Goal: Task Accomplishment & Management: Complete application form

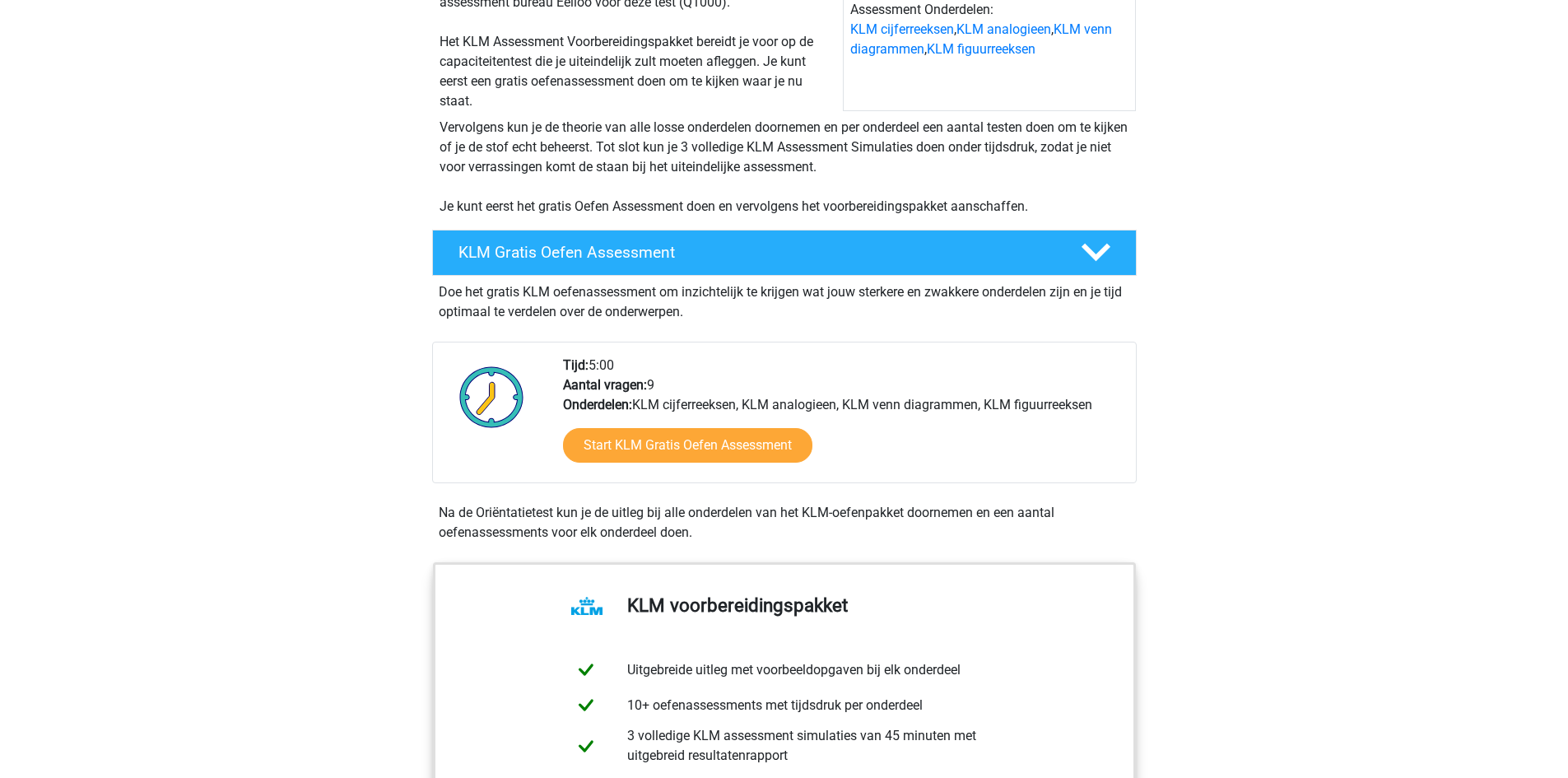
scroll to position [247, 0]
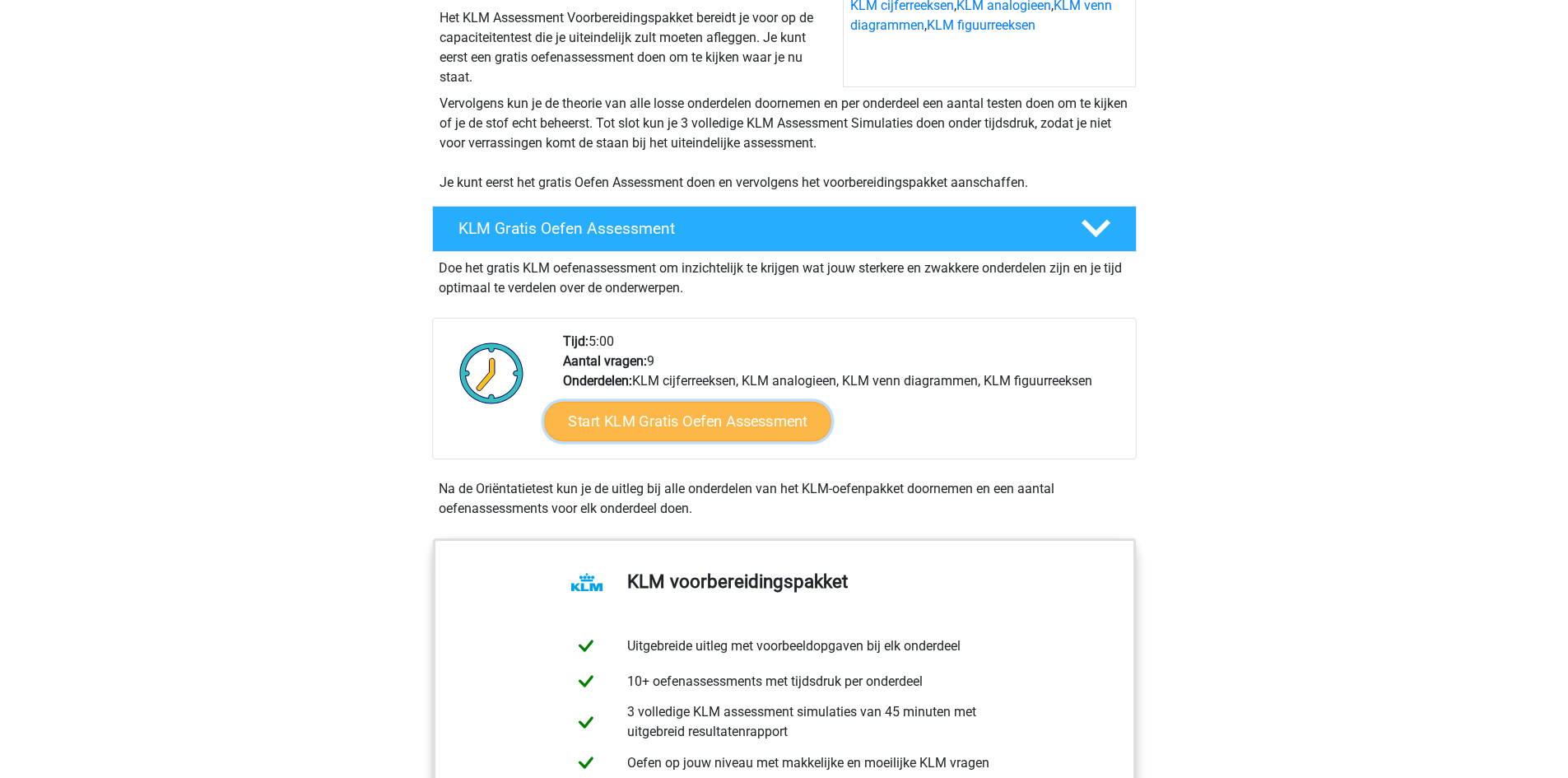
click at [663, 420] on link "Start KLM Gratis Oefen Assessment" at bounding box center [687, 421] width 287 height 39
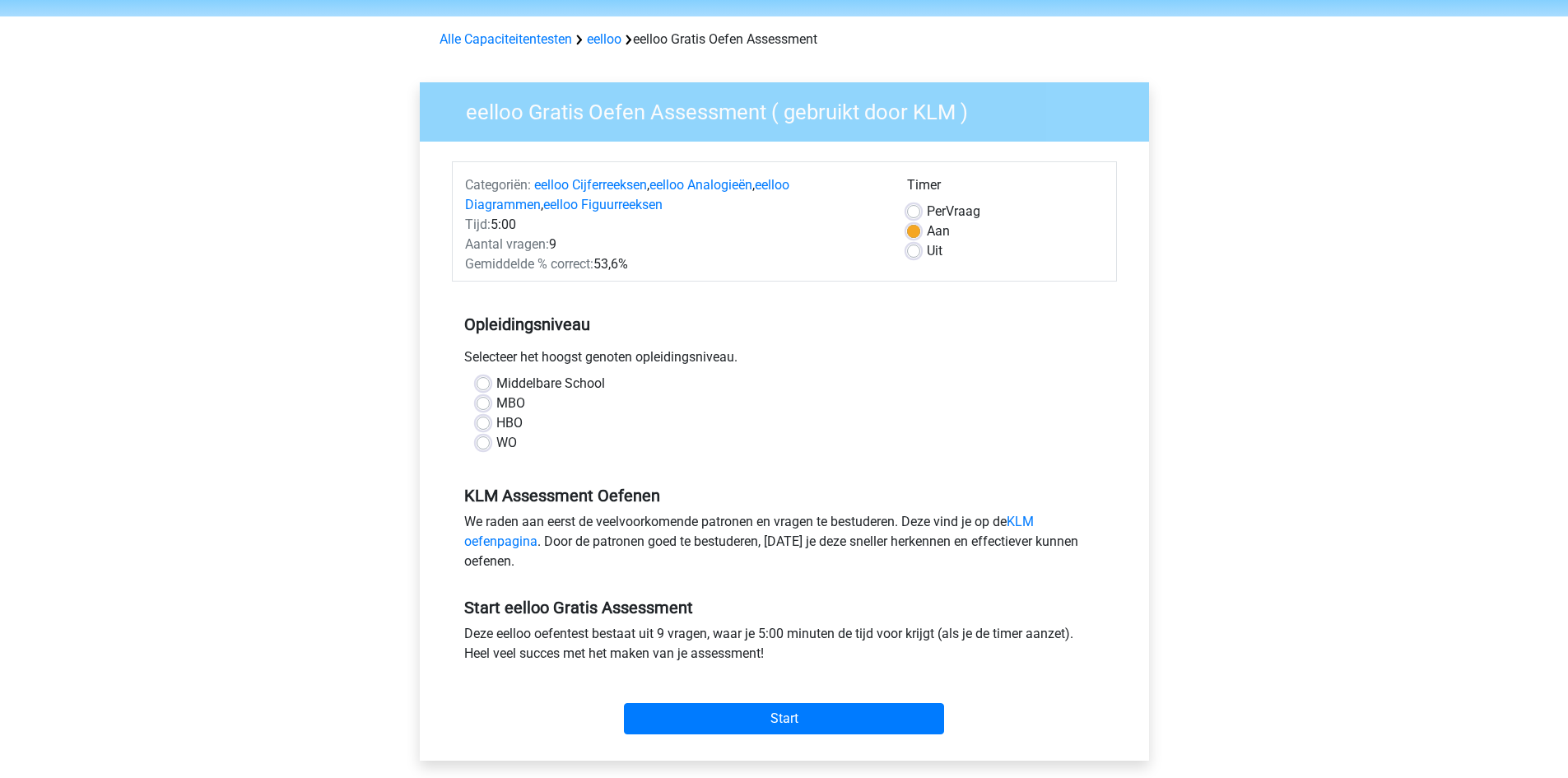
scroll to position [82, 0]
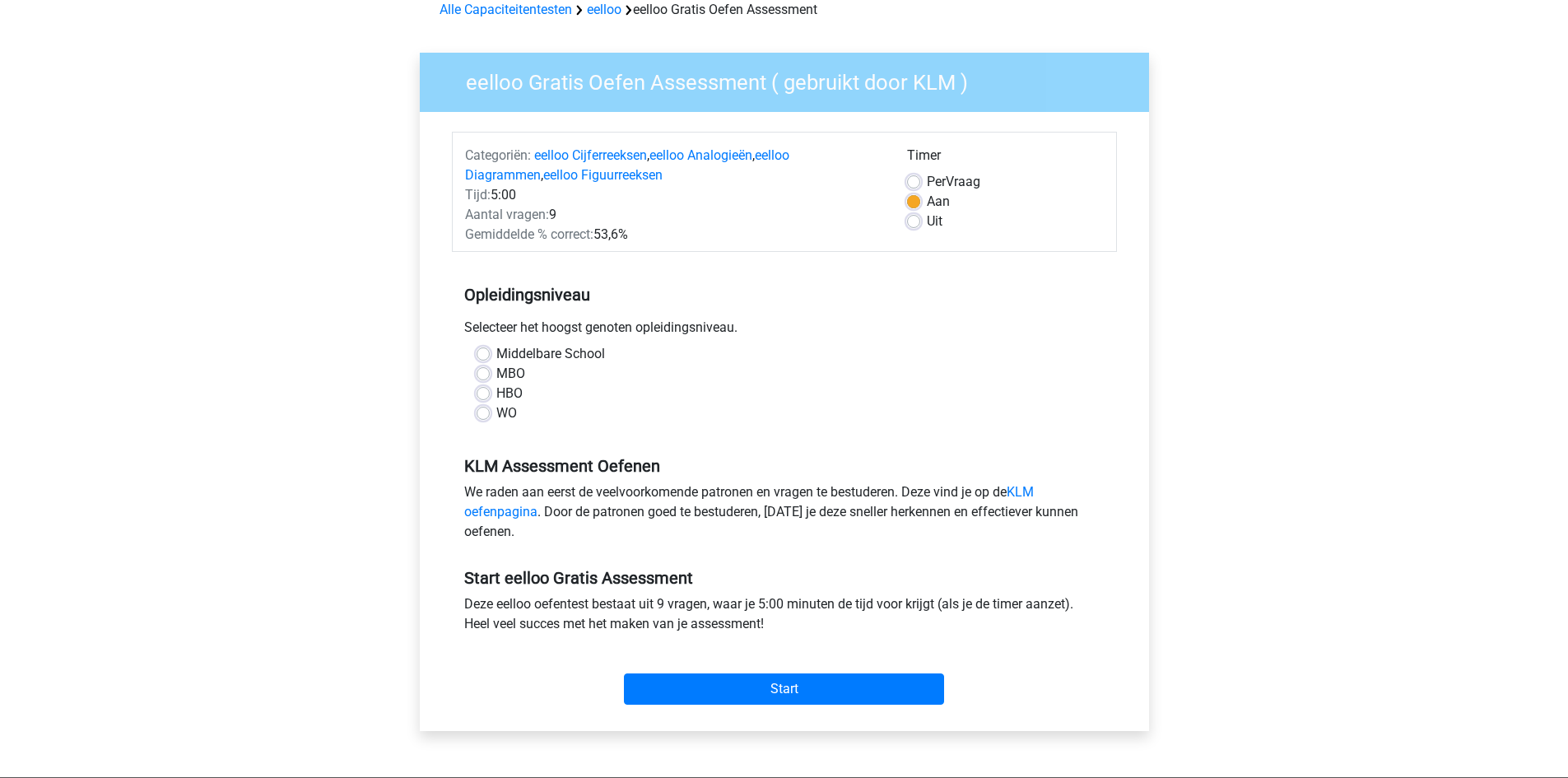
click at [496, 411] on label "WO" at bounding box center [506, 413] width 20 height 20
click at [484, 411] on input "WO" at bounding box center [483, 411] width 13 height 16
radio input "true"
click at [496, 351] on label "Middelbare School" at bounding box center [550, 355] width 109 height 20
click at [487, 351] on input "Middelbare School" at bounding box center [483, 353] width 13 height 16
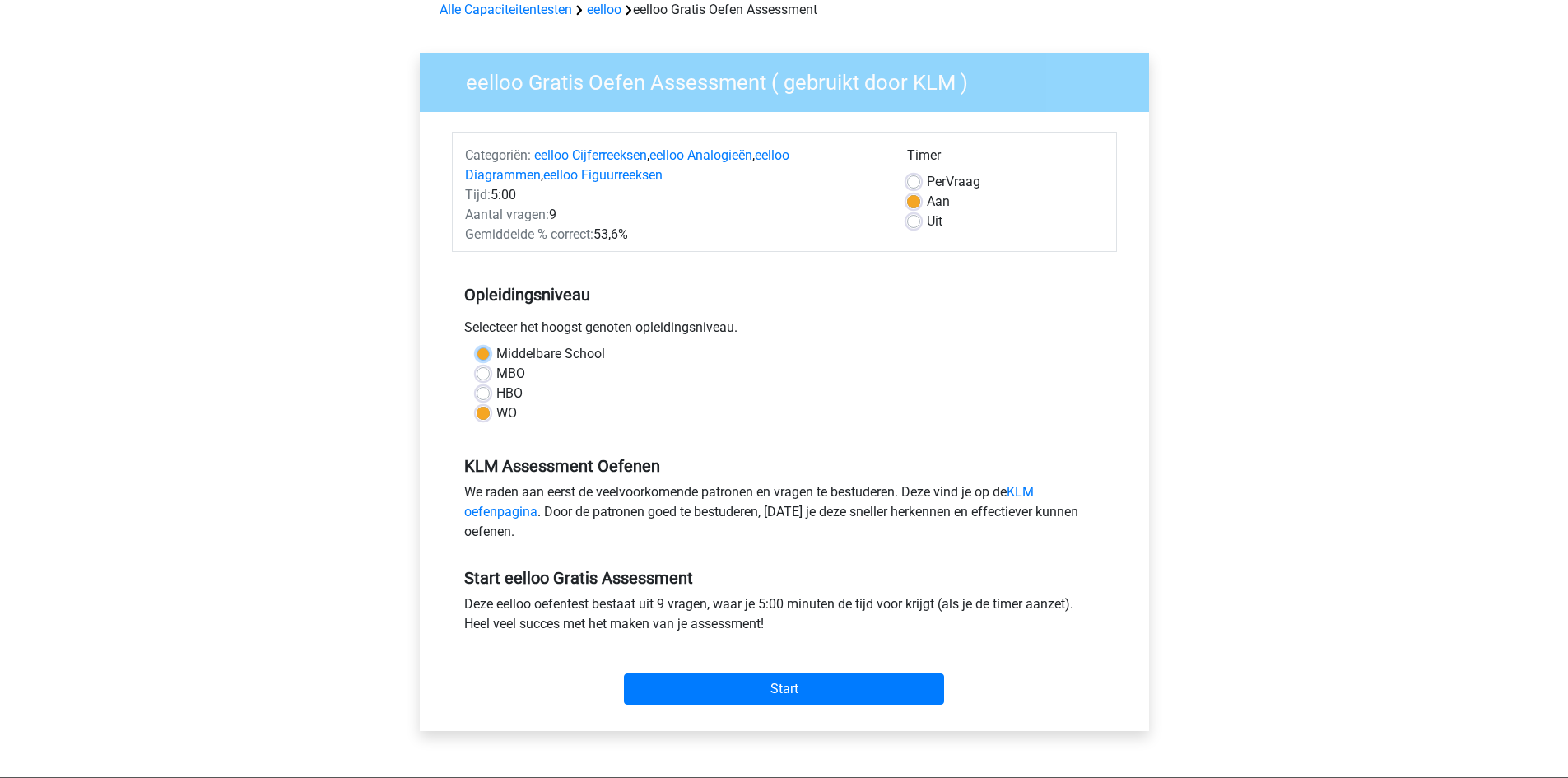
radio input "true"
click at [759, 685] on input "Start" at bounding box center [784, 689] width 321 height 31
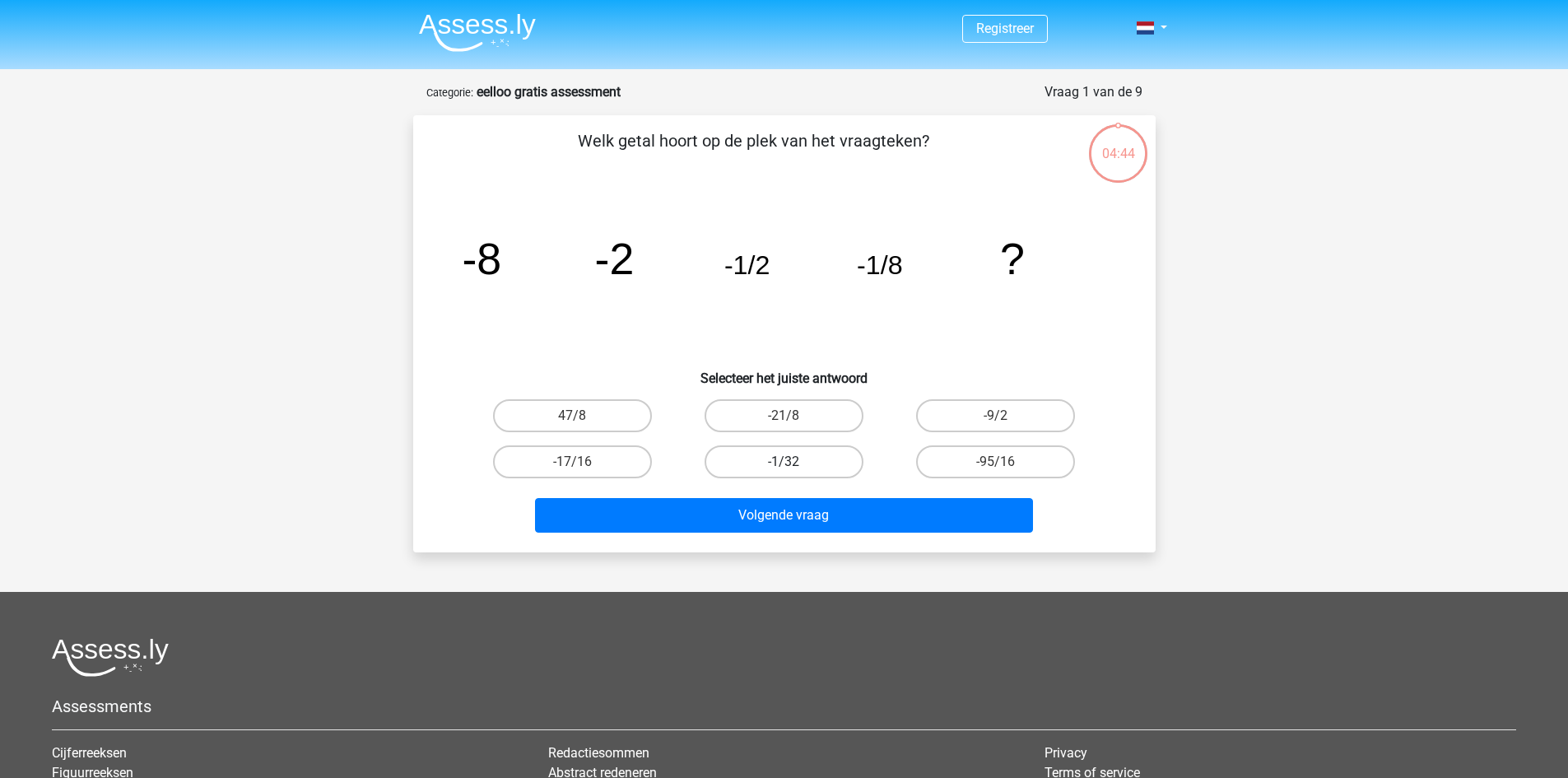
click at [797, 459] on label "-1/32" at bounding box center [783, 462] width 158 height 33
click at [794, 462] on input "-1/32" at bounding box center [789, 467] width 11 height 11
radio input "true"
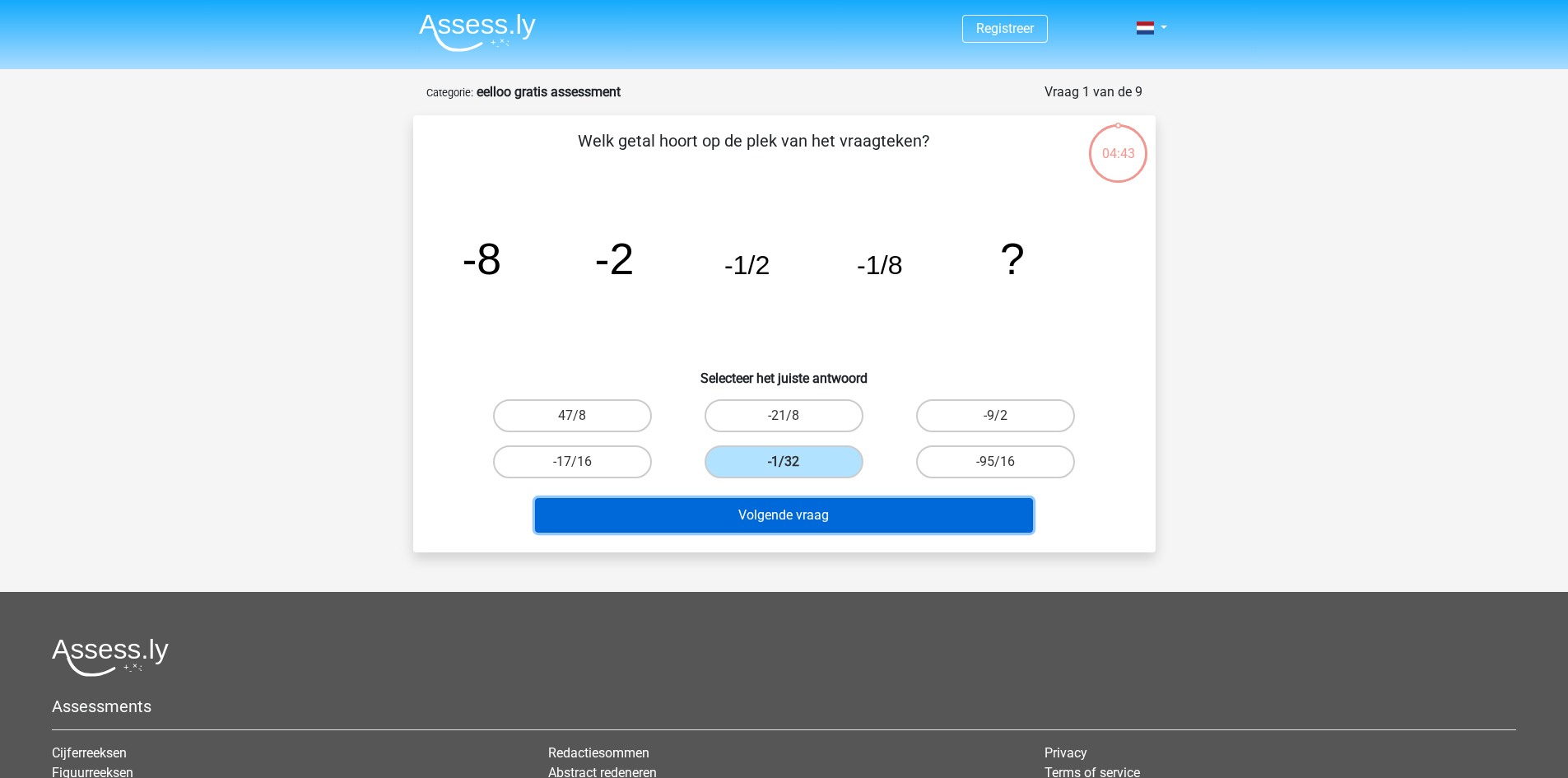
click at [824, 517] on button "Volgende vraag" at bounding box center [784, 516] width 498 height 35
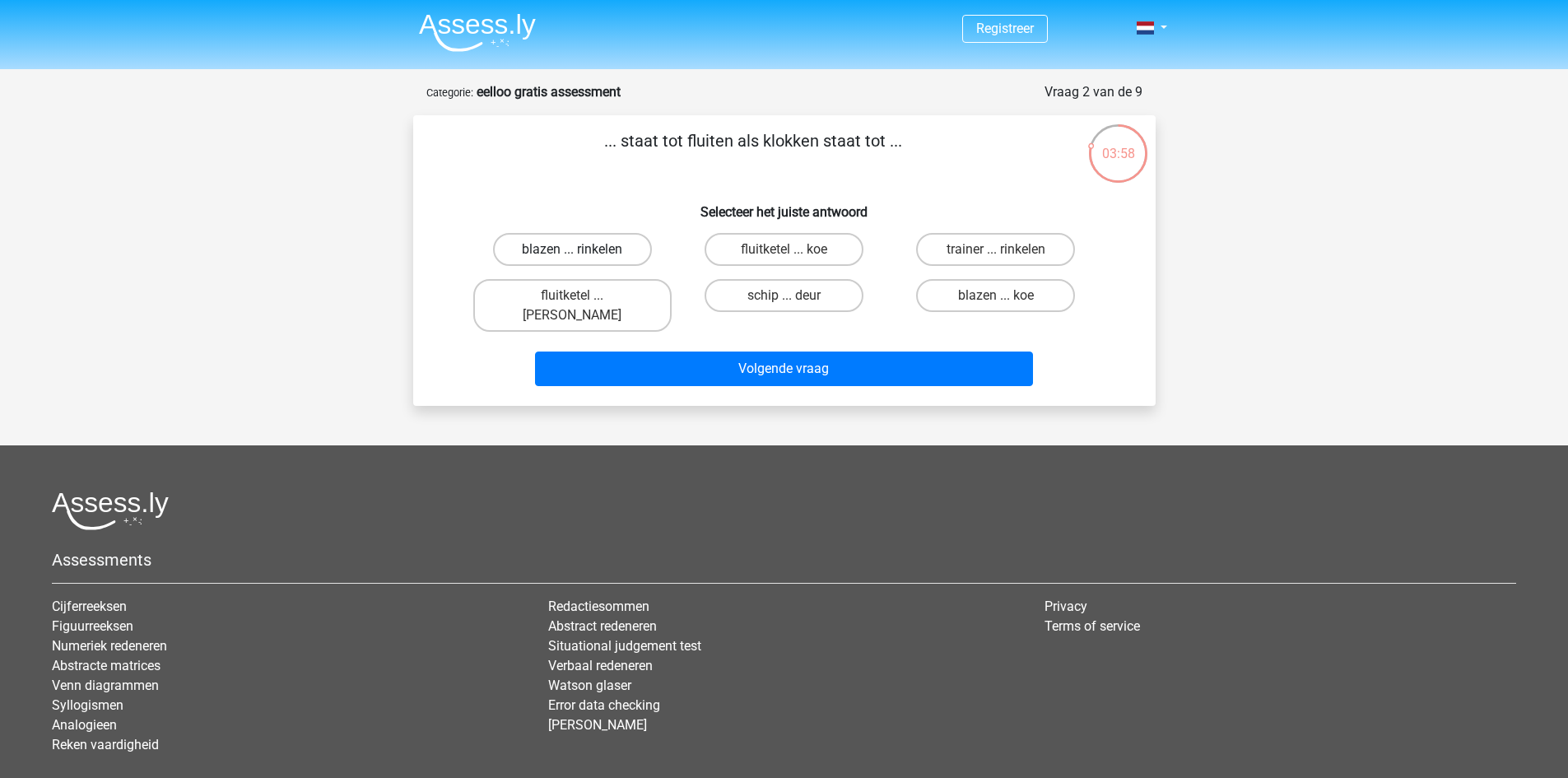
click at [620, 248] on label "blazen ... rinkelen" at bounding box center [572, 249] width 158 height 33
click at [583, 249] on input "blazen ... rinkelen" at bounding box center [578, 255] width 11 height 11
radio input "true"
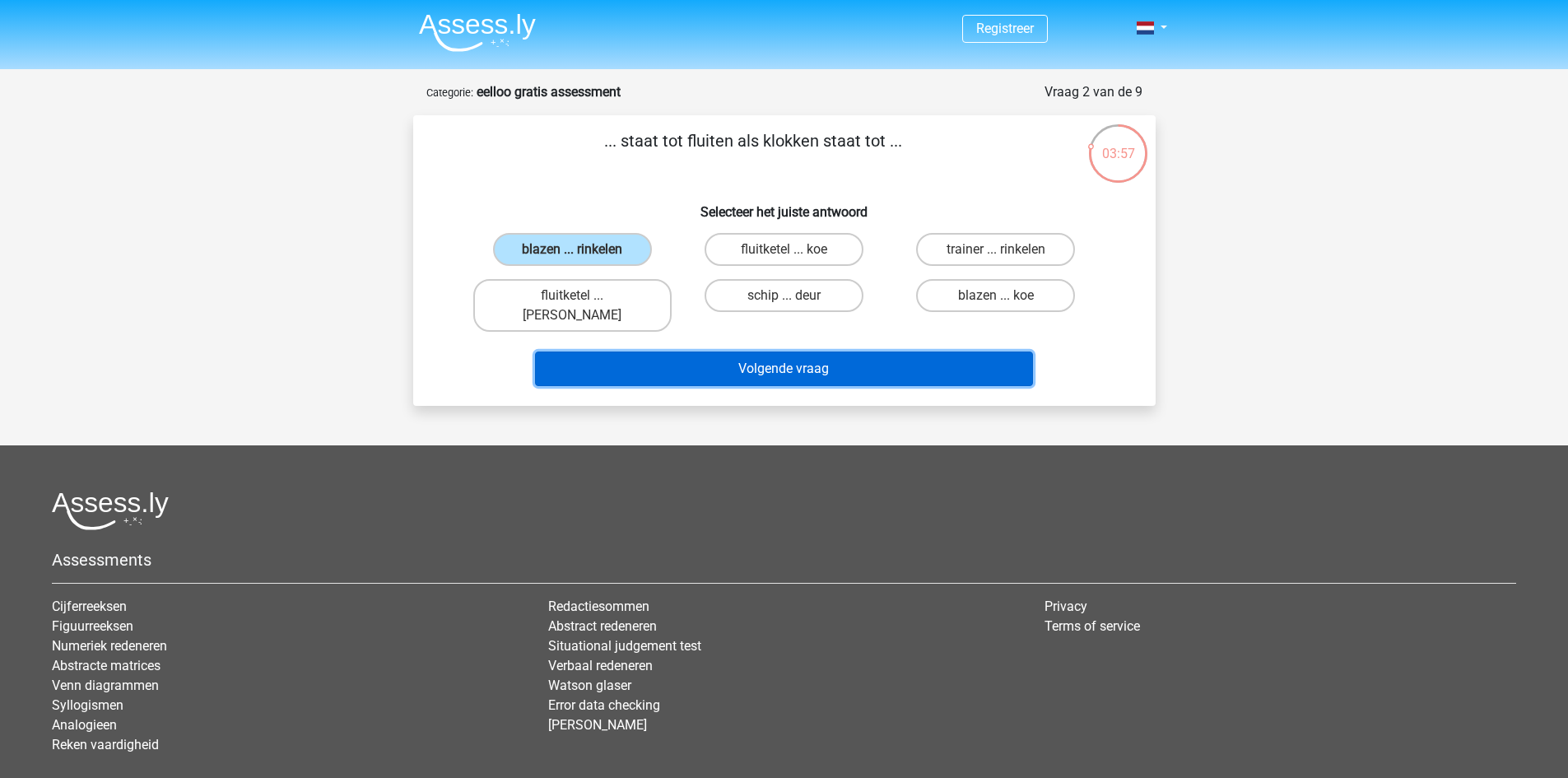
click at [702, 352] on button "Volgende vraag" at bounding box center [784, 369] width 498 height 35
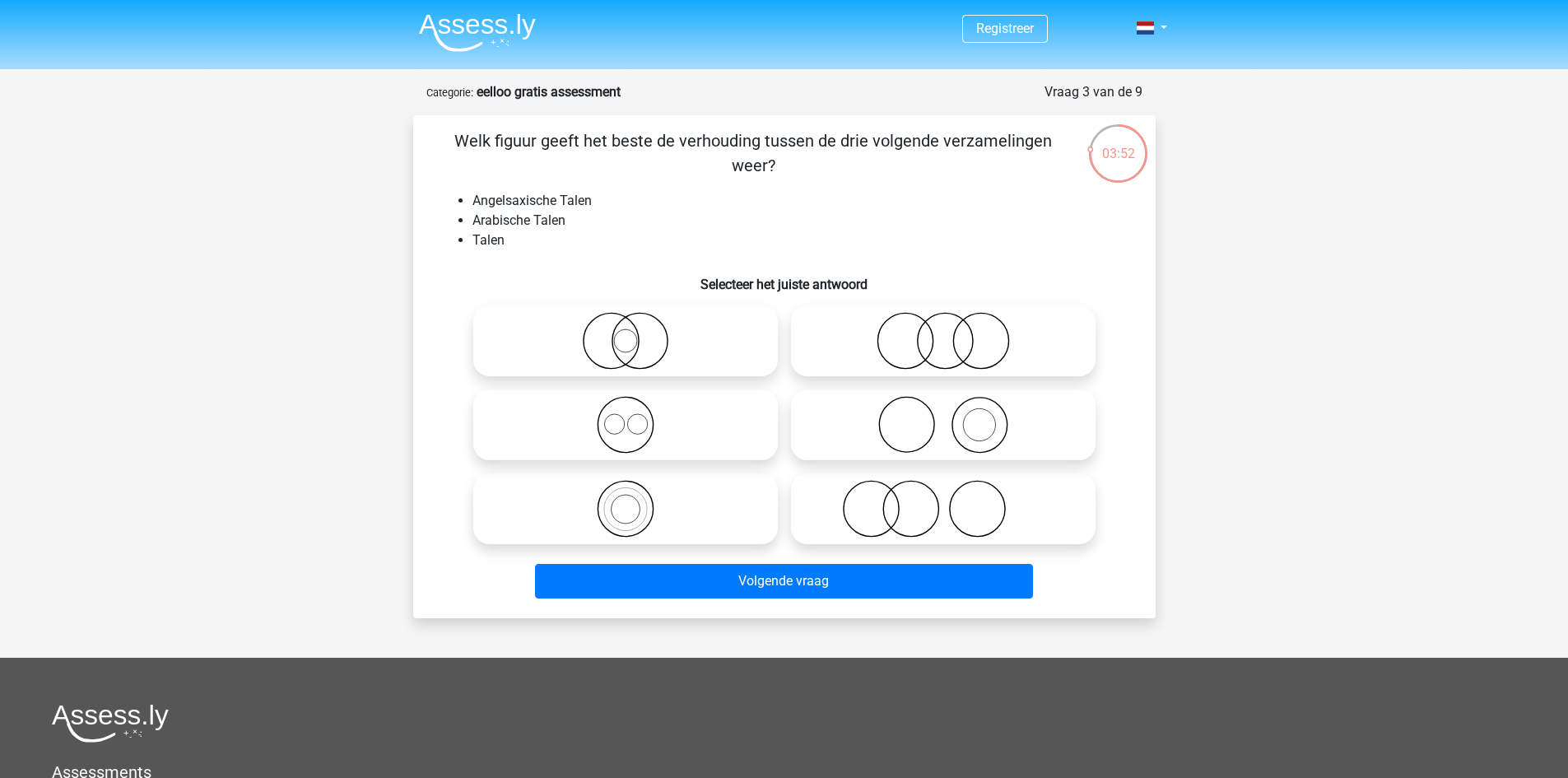
drag, startPoint x: 699, startPoint y: 137, endPoint x: 1040, endPoint y: 161, distance: 341.8
click at [1040, 161] on p "Welk figuur geeft het beste de verhouding tussen de drie volgende verzamelingen…" at bounding box center [754, 153] width 628 height 49
click at [981, 191] on div "Welk figuur geeft het beste de verhouding tussen de drie volgende verzamelingen…" at bounding box center [784, 367] width 729 height 477
drag, startPoint x: 503, startPoint y: 199, endPoint x: 574, endPoint y: 232, distance: 78.3
click at [574, 232] on ul "Angelsaxische Talen Arabische Talen Talen" at bounding box center [784, 221] width 690 height 60
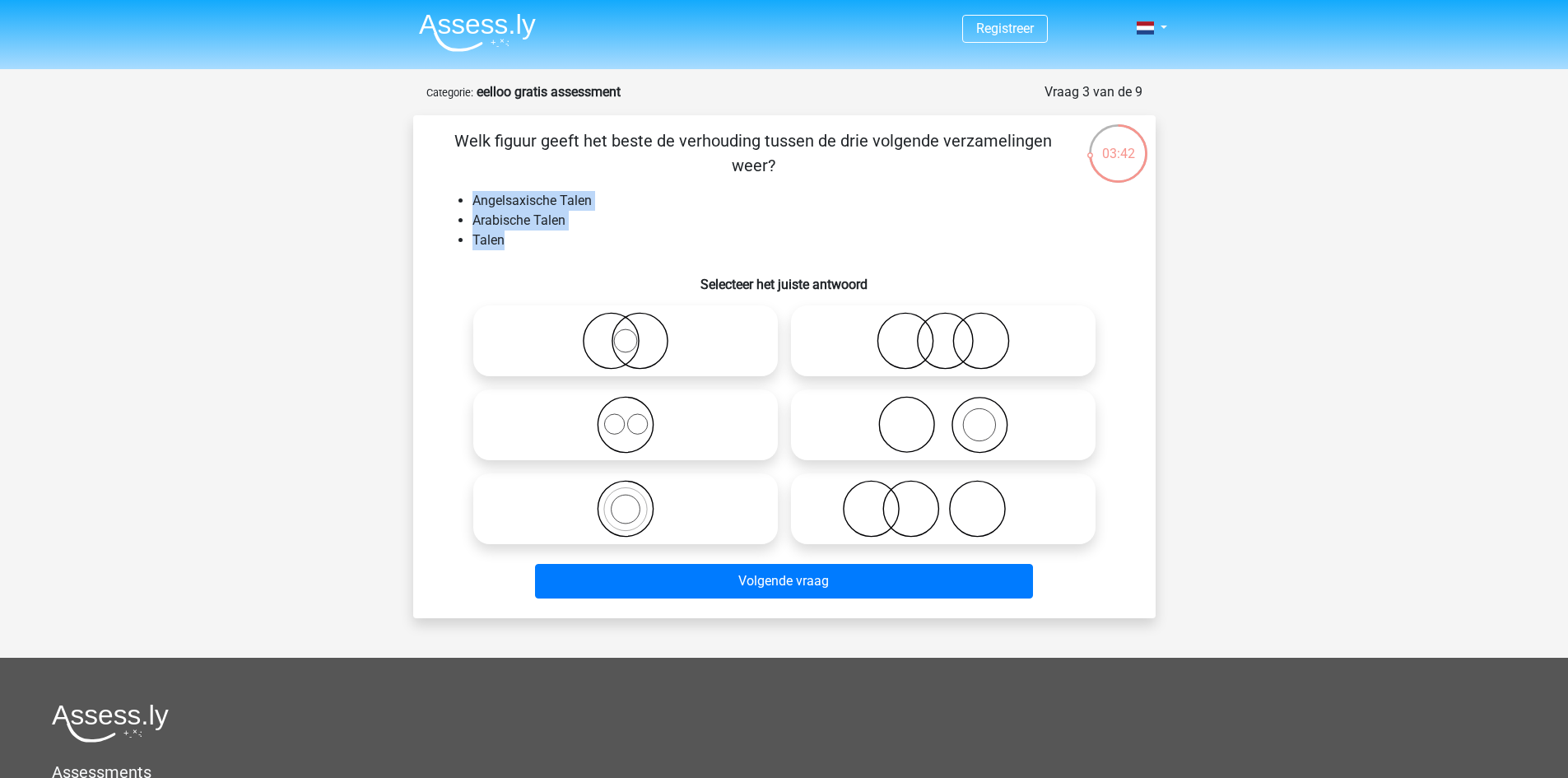
click at [566, 245] on li "Talen" at bounding box center [800, 241] width 657 height 20
click at [626, 435] on icon at bounding box center [626, 424] width 291 height 58
click at [626, 417] on input "radio" at bounding box center [631, 411] width 11 height 11
radio input "true"
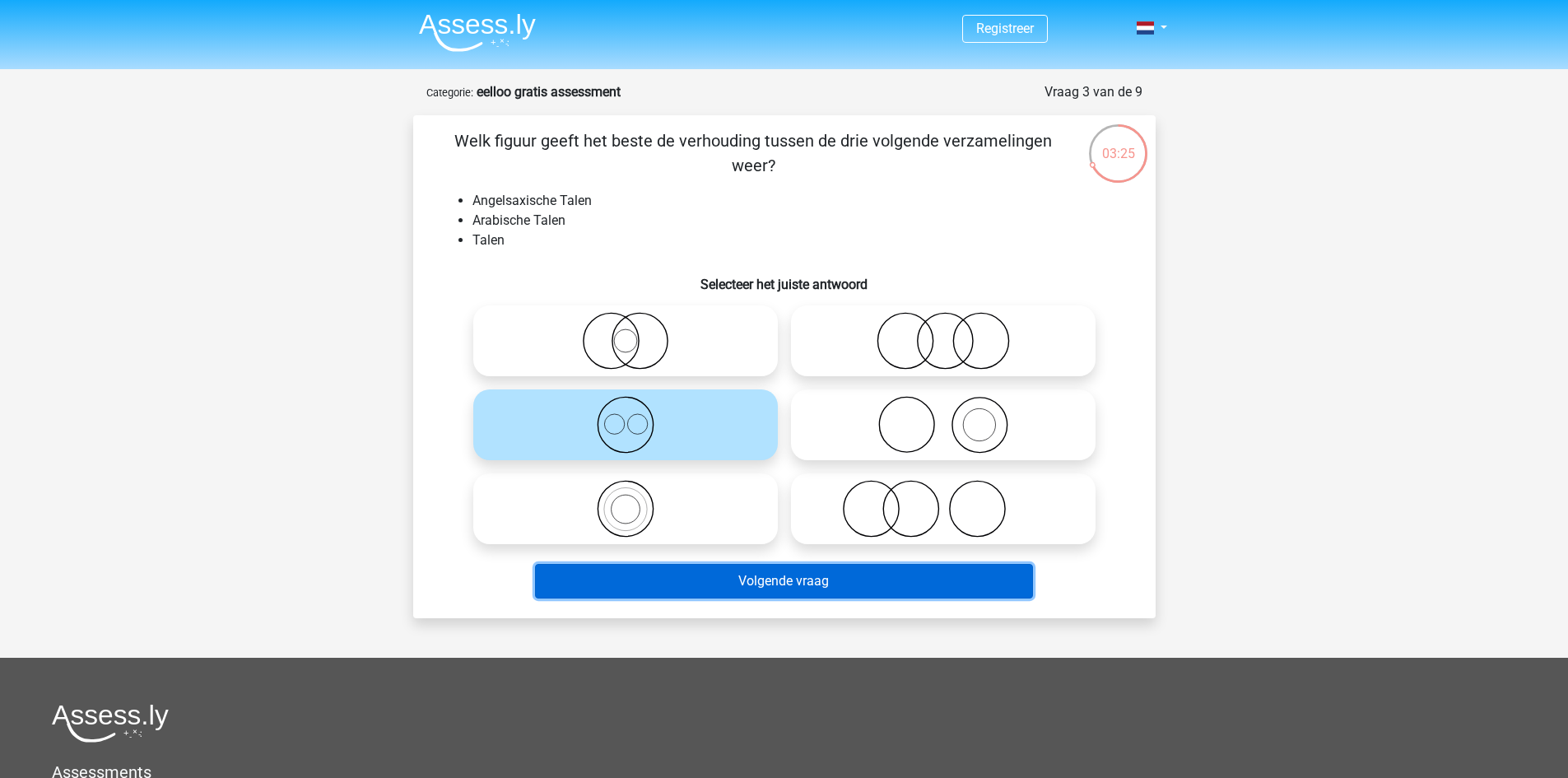
click at [781, 575] on button "Volgende vraag" at bounding box center [784, 582] width 498 height 35
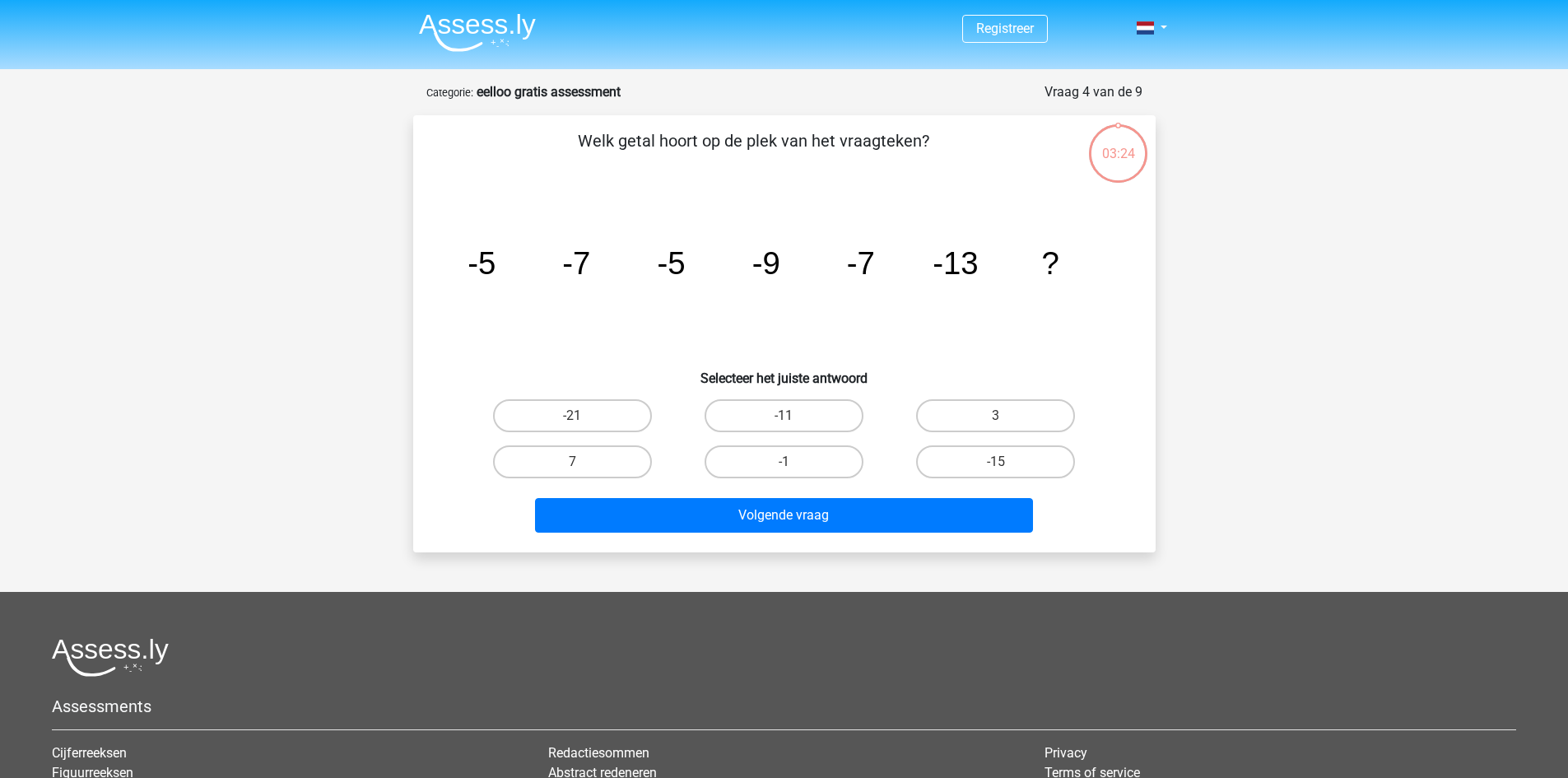
scroll to position [82, 0]
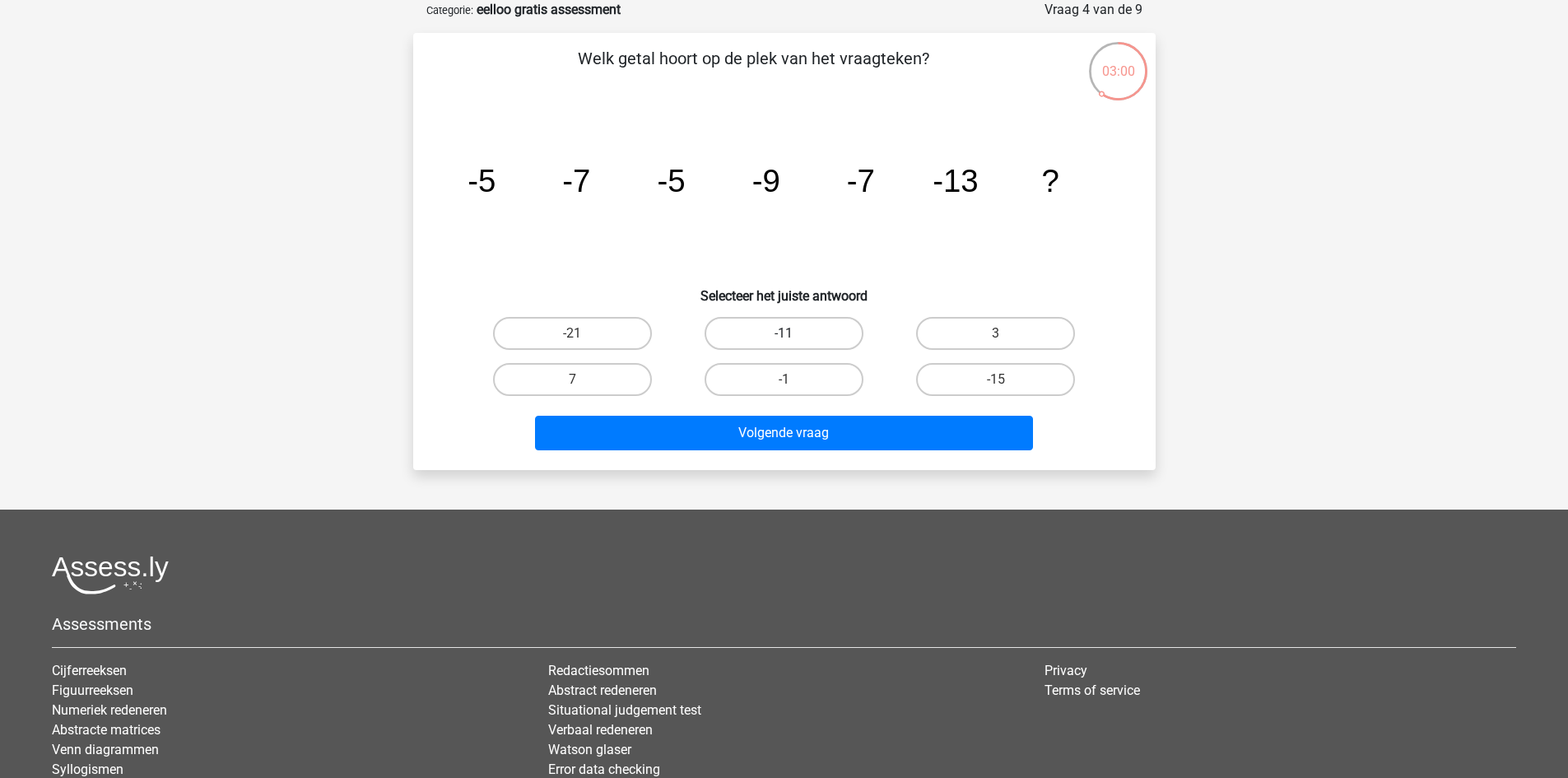
click at [791, 348] on label "-11" at bounding box center [783, 334] width 158 height 33
click at [791, 345] on input "-11" at bounding box center [789, 339] width 11 height 11
radio input "true"
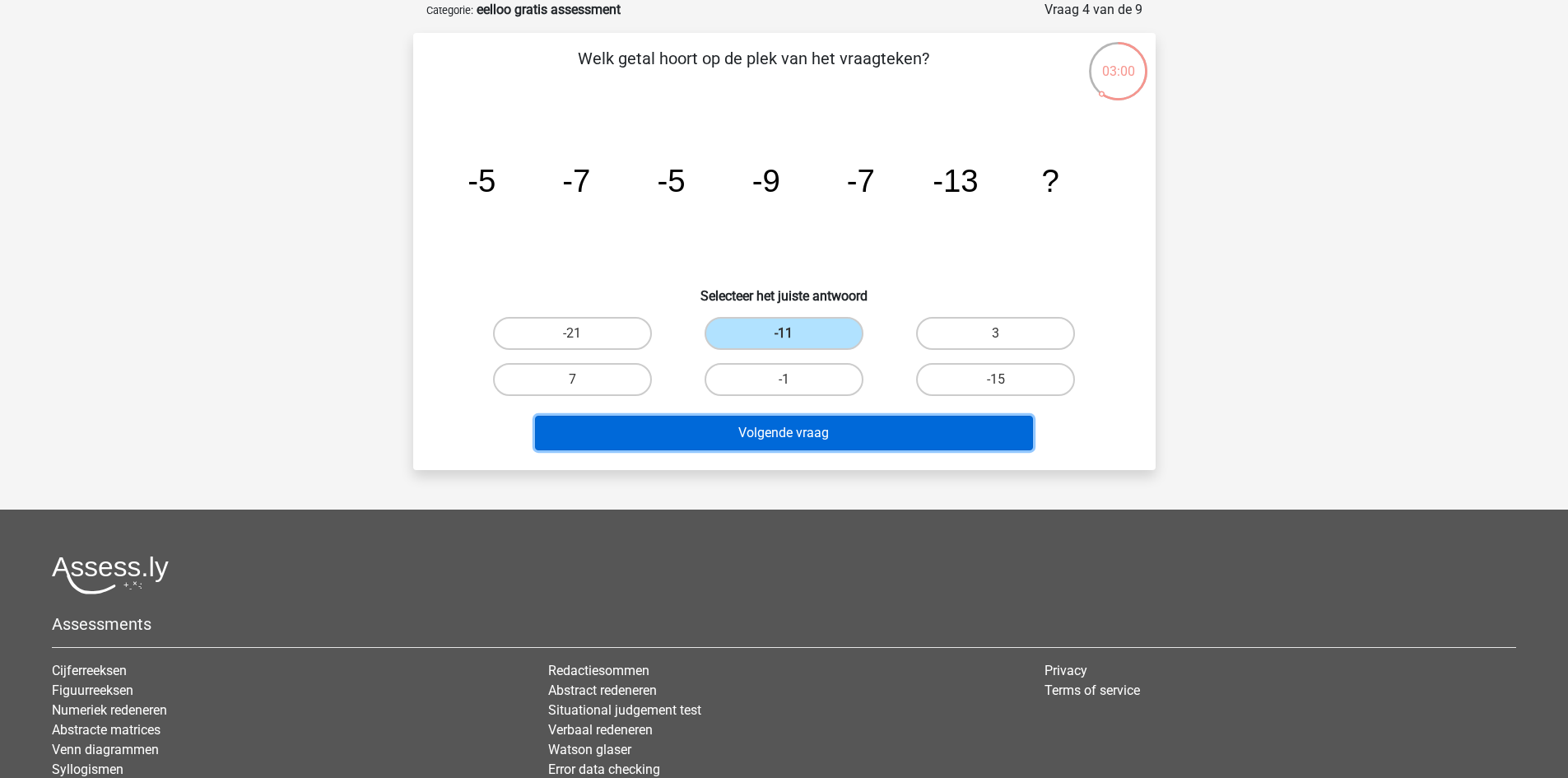
click at [756, 420] on button "Volgende vraag" at bounding box center [784, 433] width 498 height 35
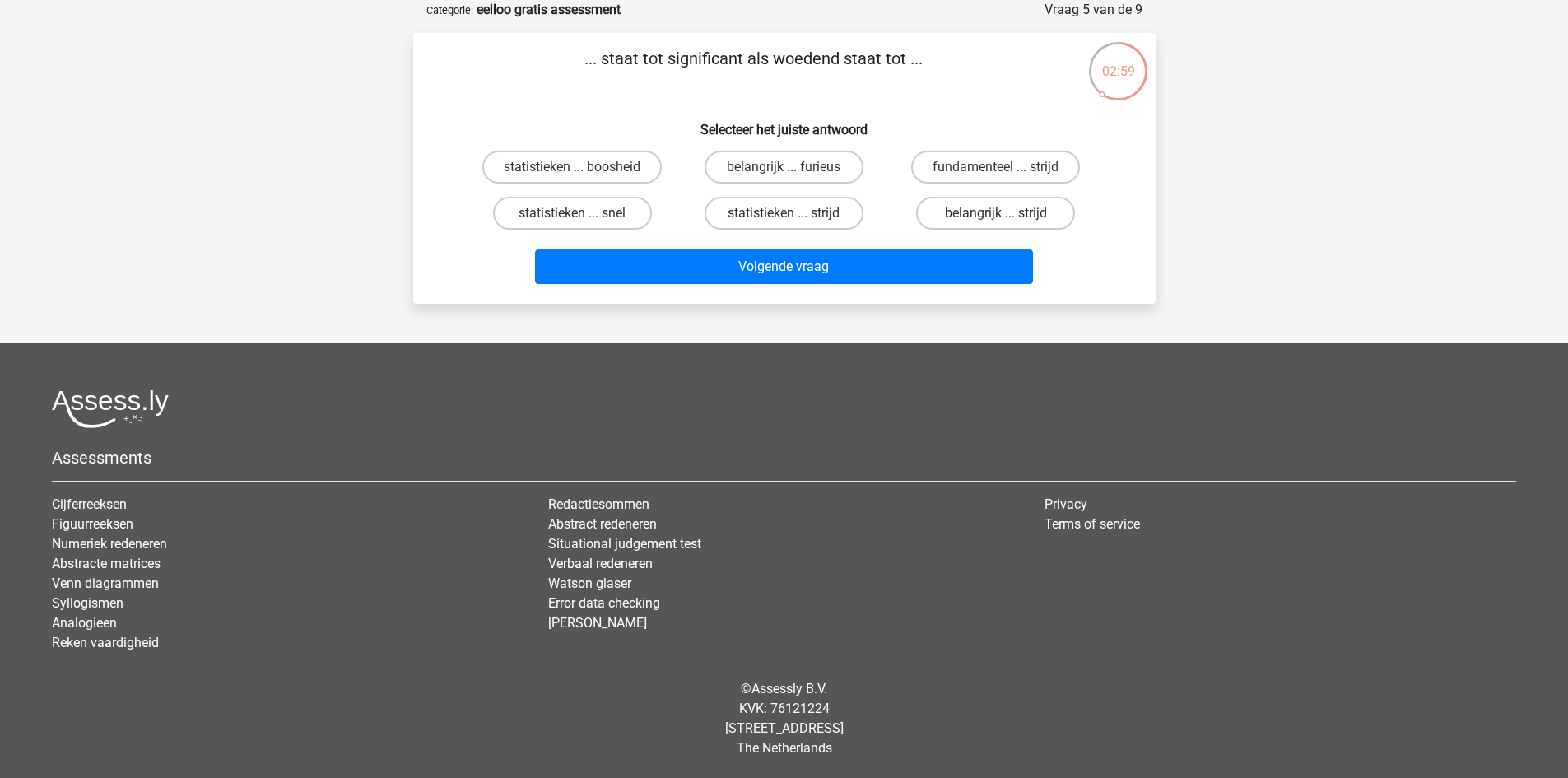
drag, startPoint x: 613, startPoint y: 56, endPoint x: 739, endPoint y: 52, distance: 126.1
click at [739, 52] on p "... staat tot significant als woedend staat tot ..." at bounding box center [754, 71] width 628 height 49
click at [686, 104] on div "... staat tot significant als woedend staat tot ... Selecteer het juiste antwoo…" at bounding box center [784, 168] width 729 height 245
click at [815, 172] on label "belangrijk ... furieus" at bounding box center [783, 167] width 158 height 33
click at [794, 172] on input "belangrijk ... furieus" at bounding box center [789, 172] width 11 height 11
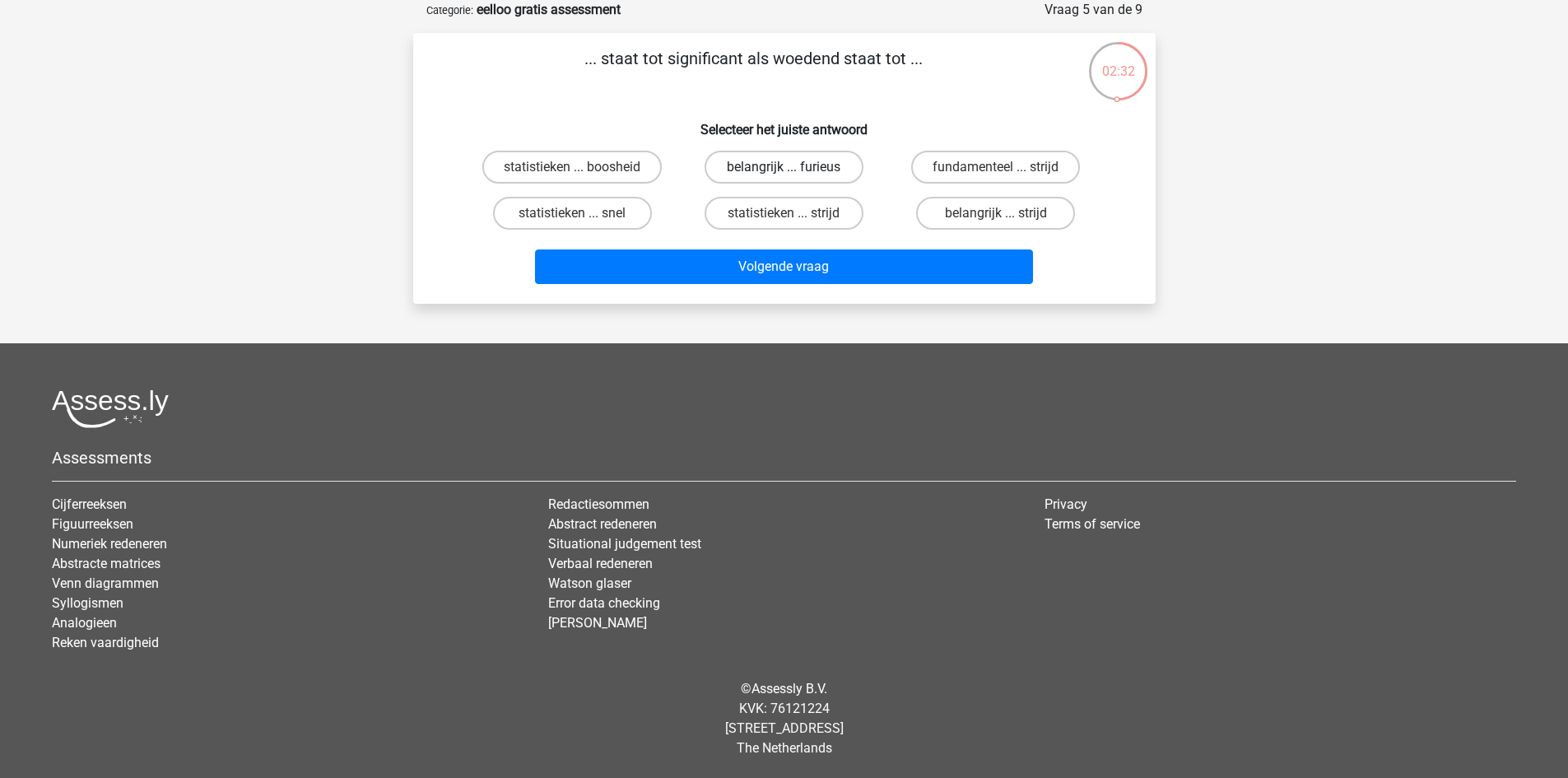
radio input "true"
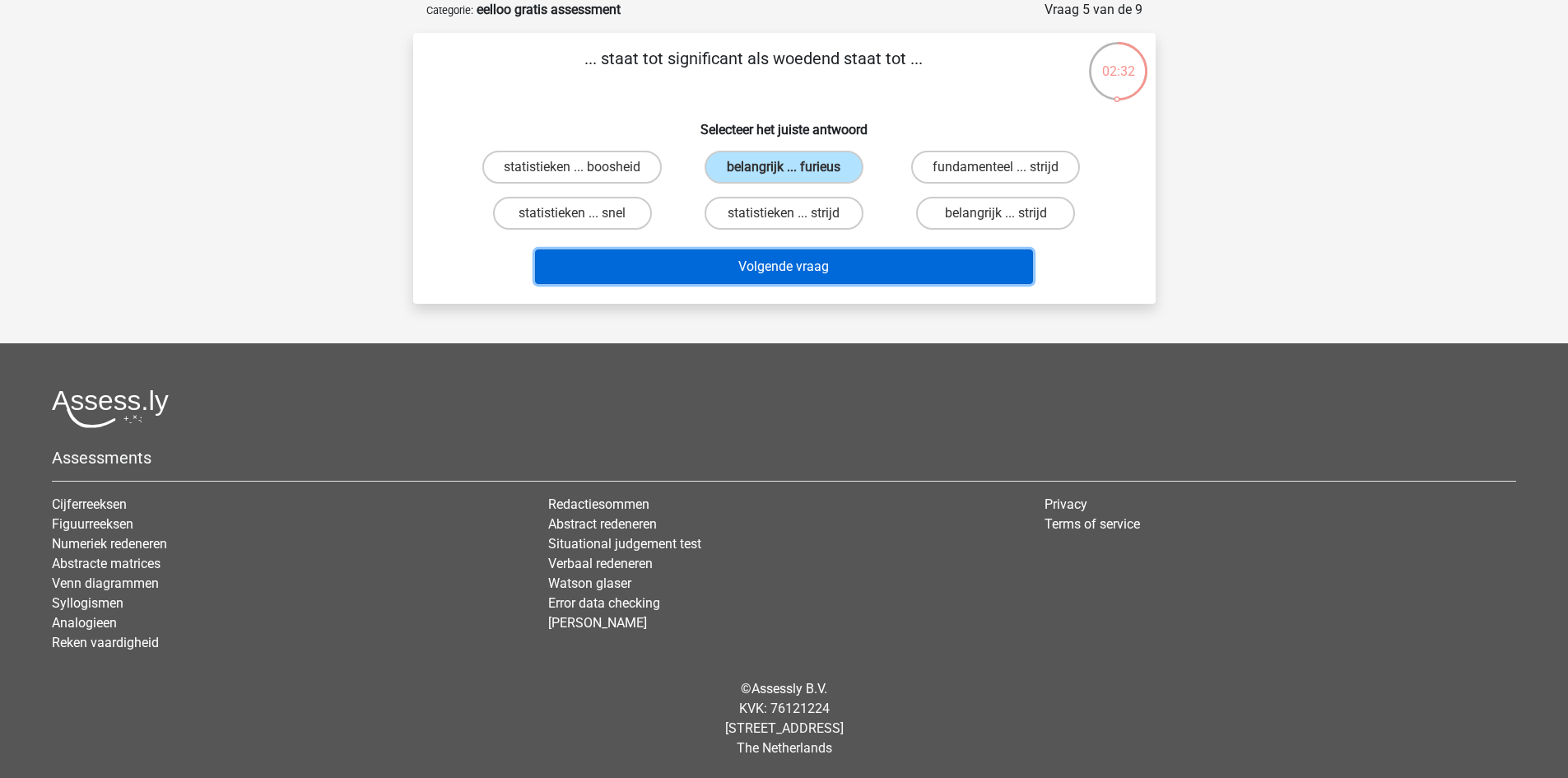
click at [870, 262] on button "Volgende vraag" at bounding box center [784, 267] width 498 height 35
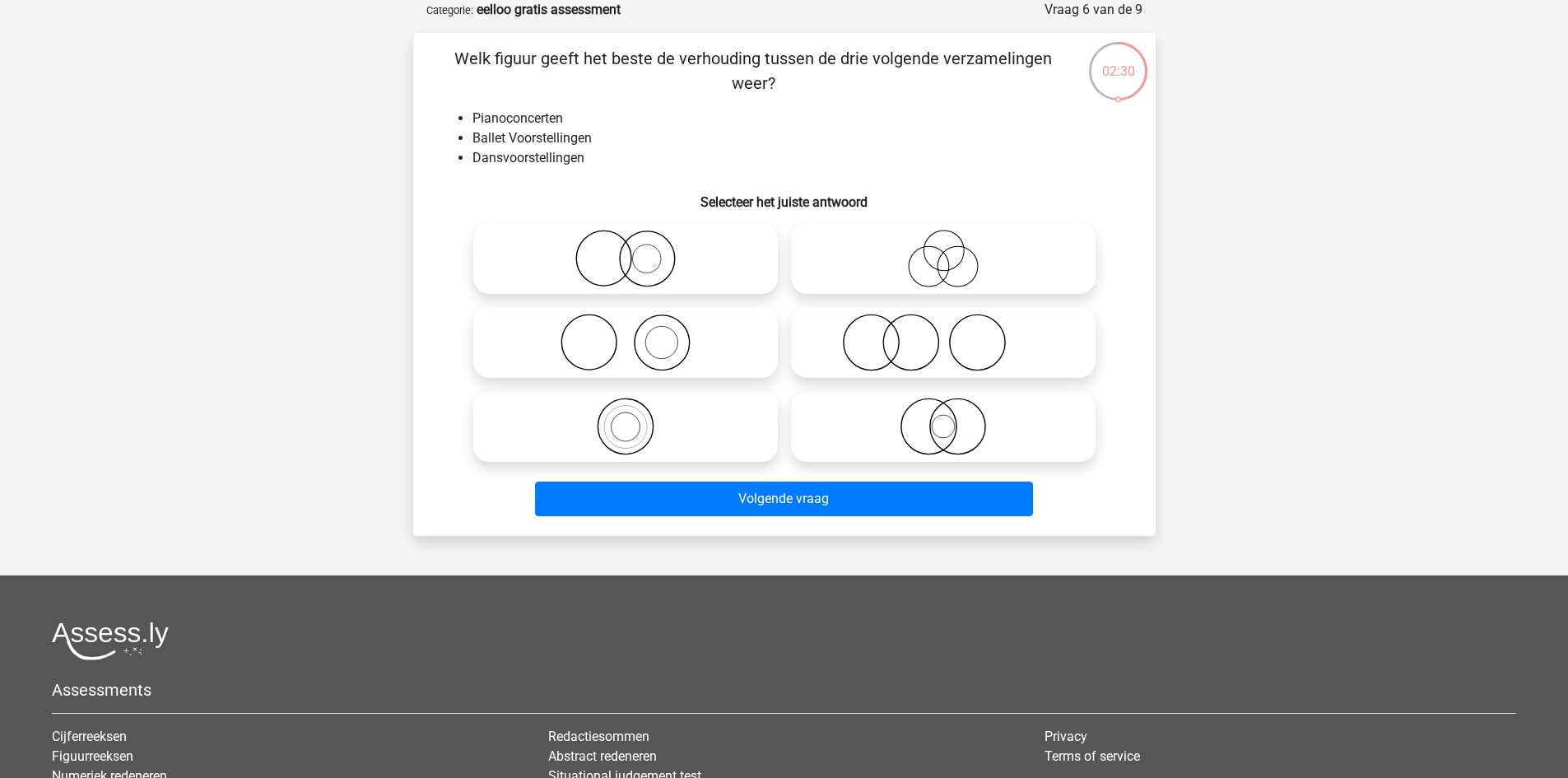
drag, startPoint x: 565, startPoint y: 56, endPoint x: 883, endPoint y: 73, distance: 318.5
click at [883, 73] on p "Welk figuur geeft het beste de verhouding tussen de drie volgende verzamelingen…" at bounding box center [754, 71] width 628 height 49
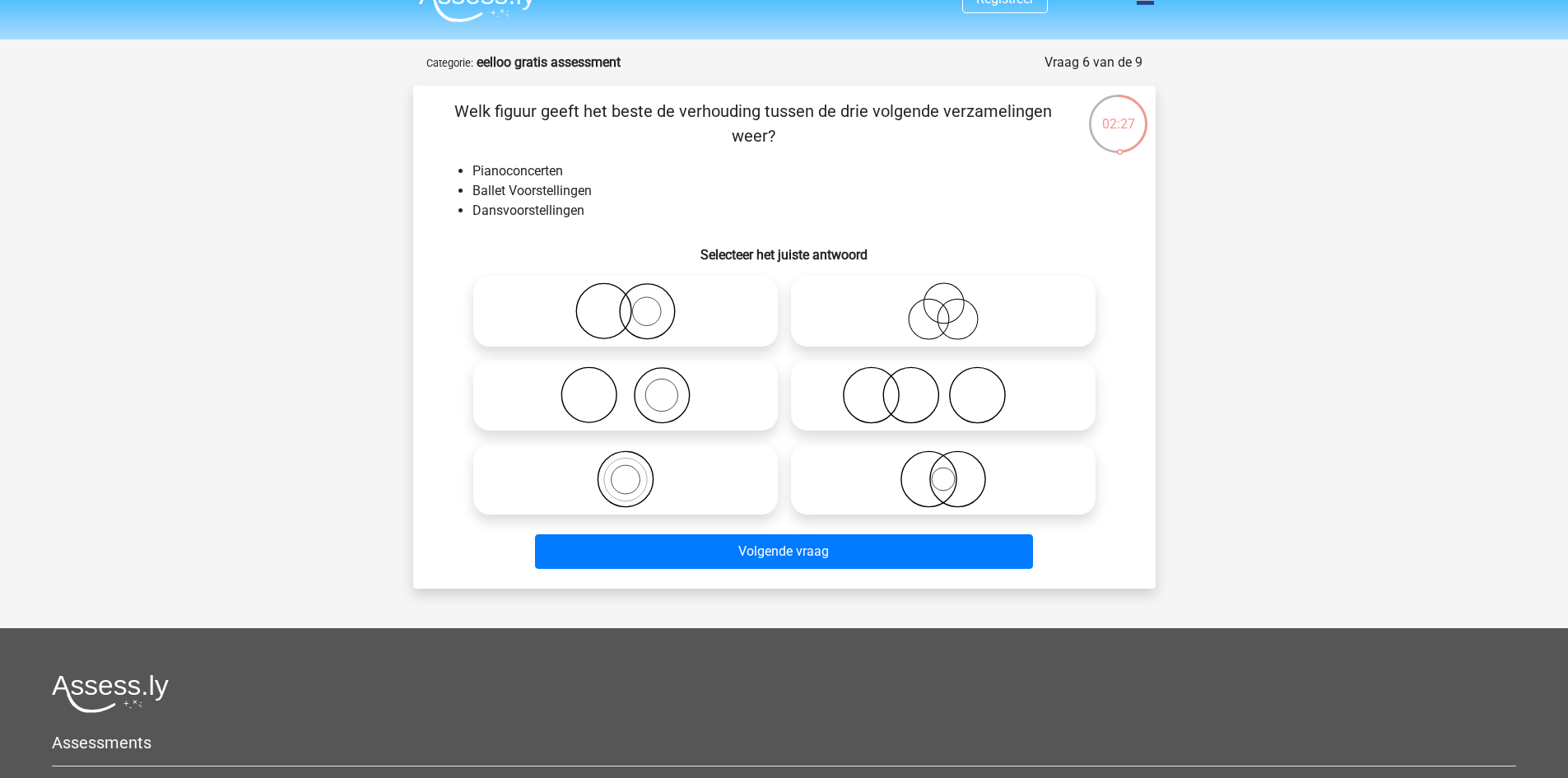
scroll to position [0, 0]
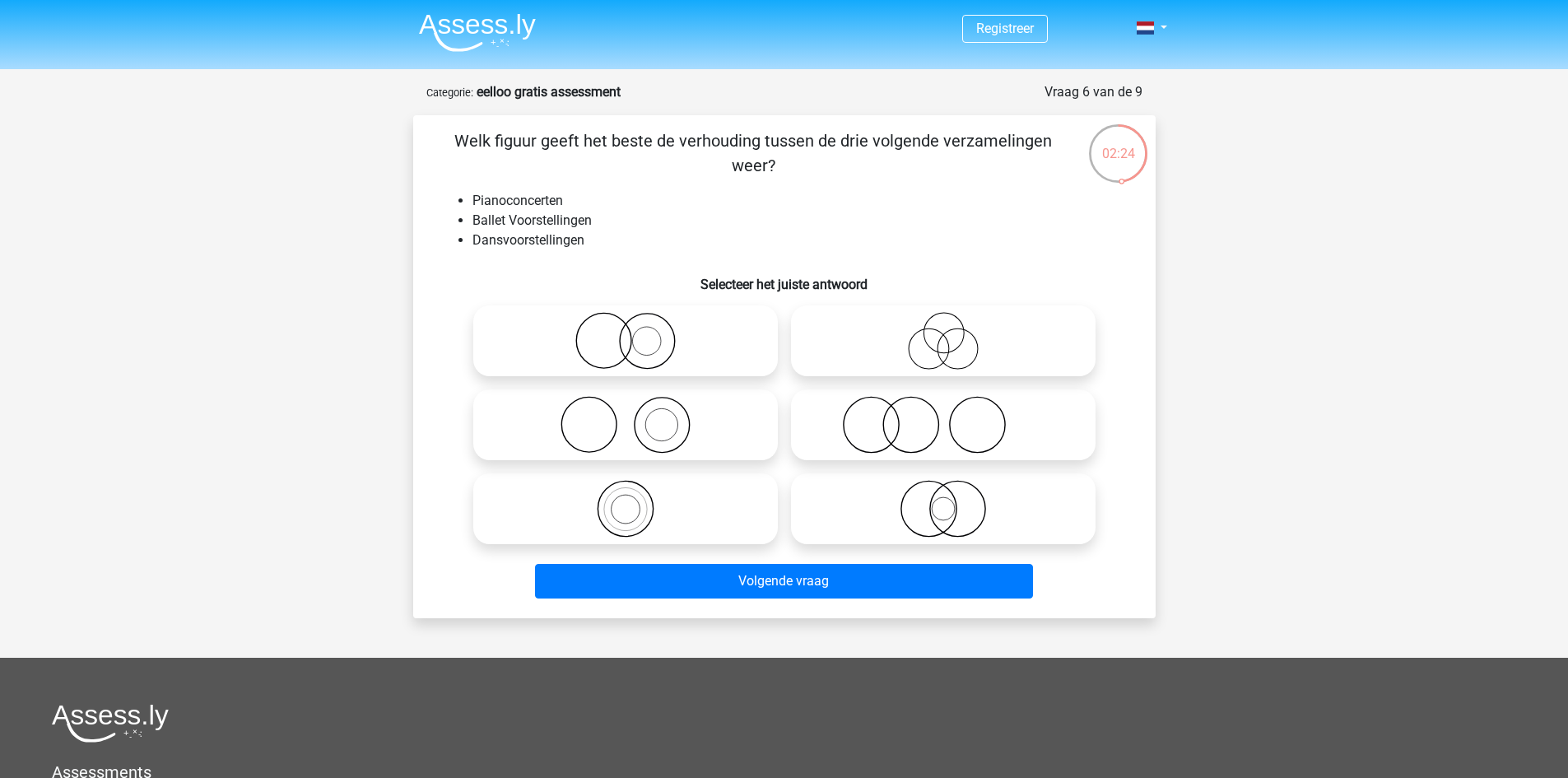
click at [819, 192] on li "Pianoconcerten" at bounding box center [800, 202] width 657 height 20
drag, startPoint x: 481, startPoint y: 195, endPoint x: 555, endPoint y: 234, distance: 83.6
click at [555, 234] on ul "Pianoconcerten Ballet Voorstellingen Dansvoorstellingen" at bounding box center [784, 221] width 690 height 60
click at [595, 240] on li "Dansvoorstellingen" at bounding box center [800, 241] width 657 height 20
click at [891, 424] on icon at bounding box center [943, 424] width 291 height 58
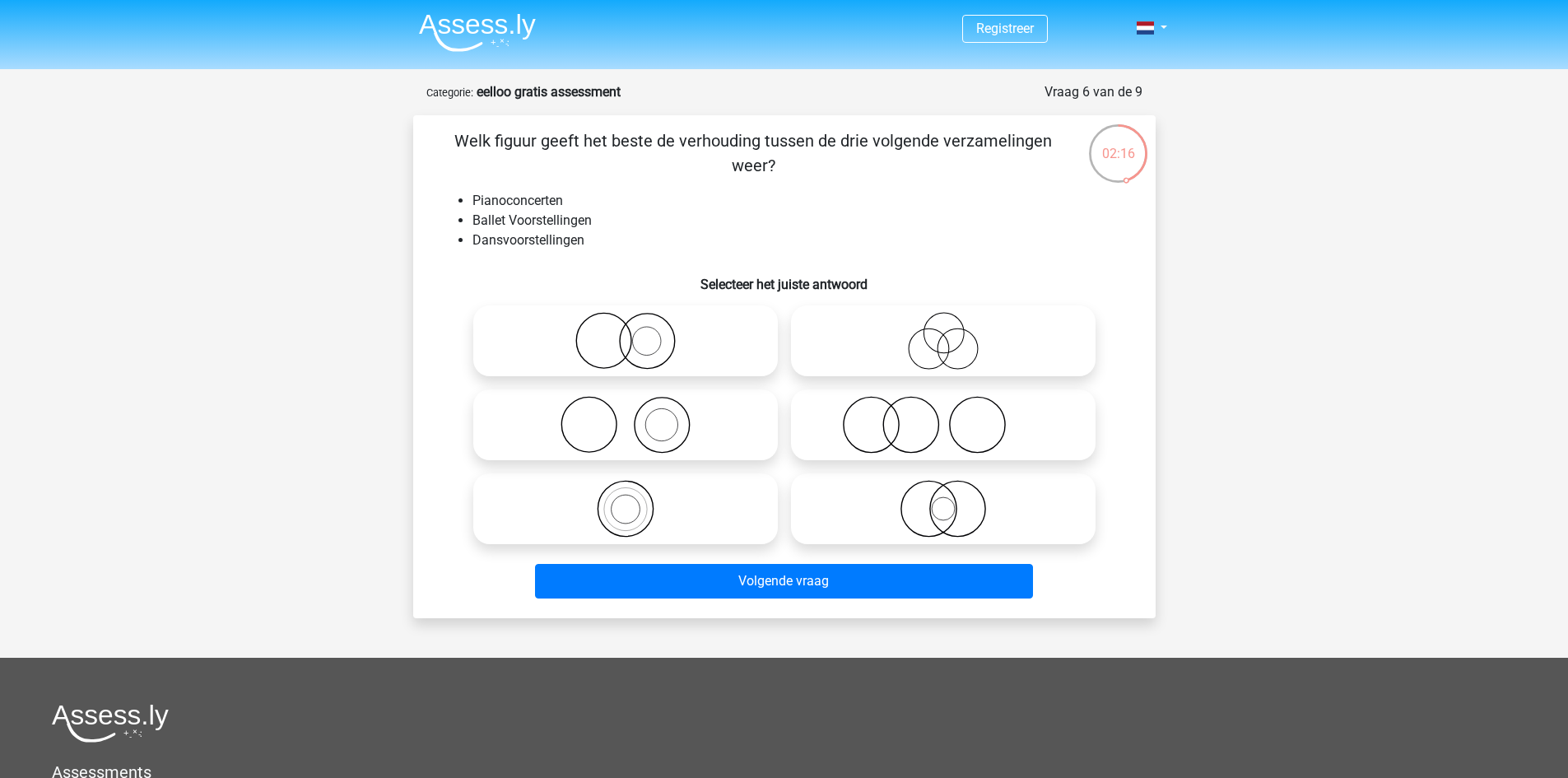
click at [943, 417] on input "radio" at bounding box center [949, 411] width 11 height 11
radio input "true"
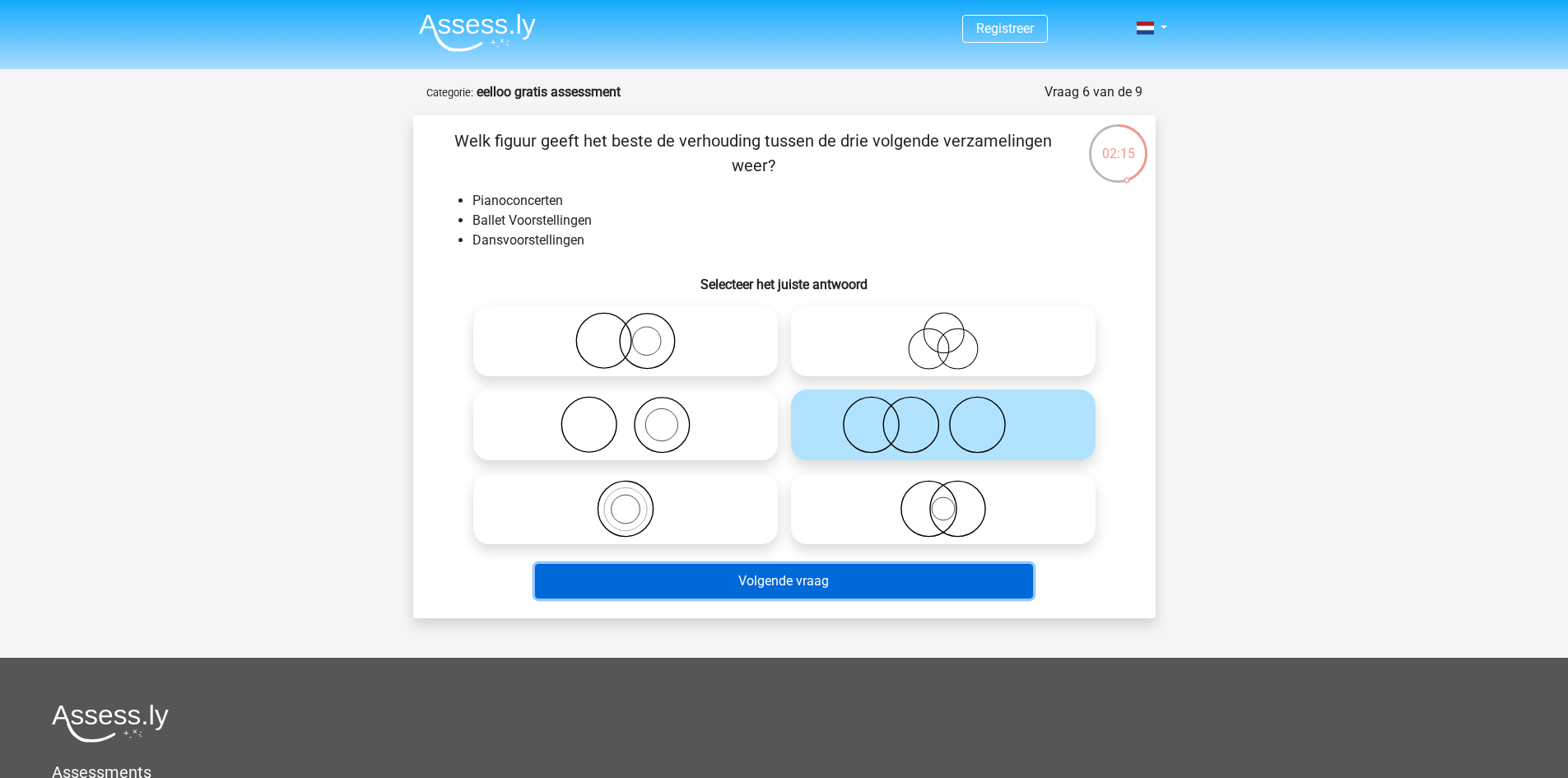
click at [903, 583] on button "Volgende vraag" at bounding box center [784, 582] width 498 height 35
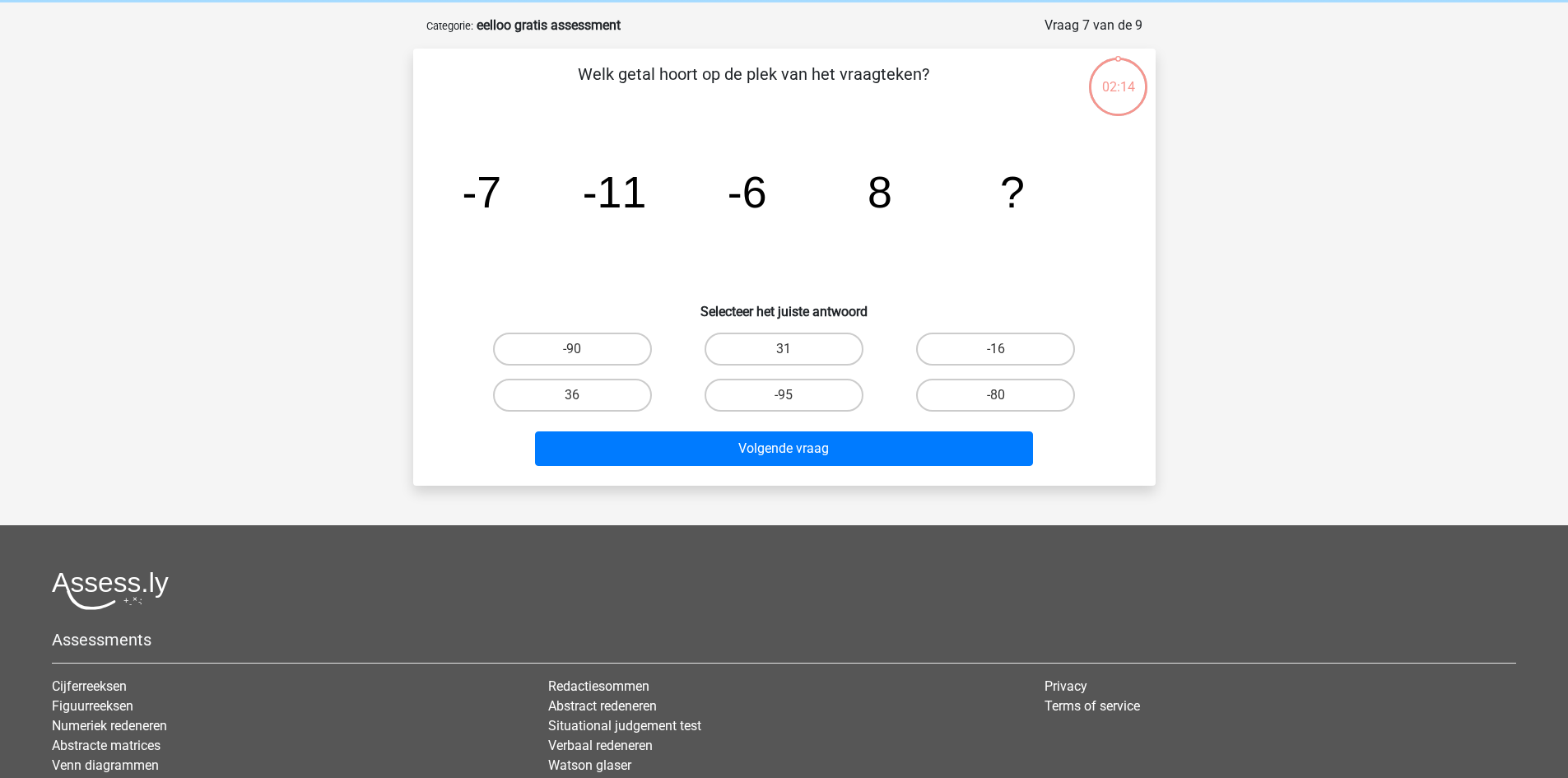
scroll to position [82, 0]
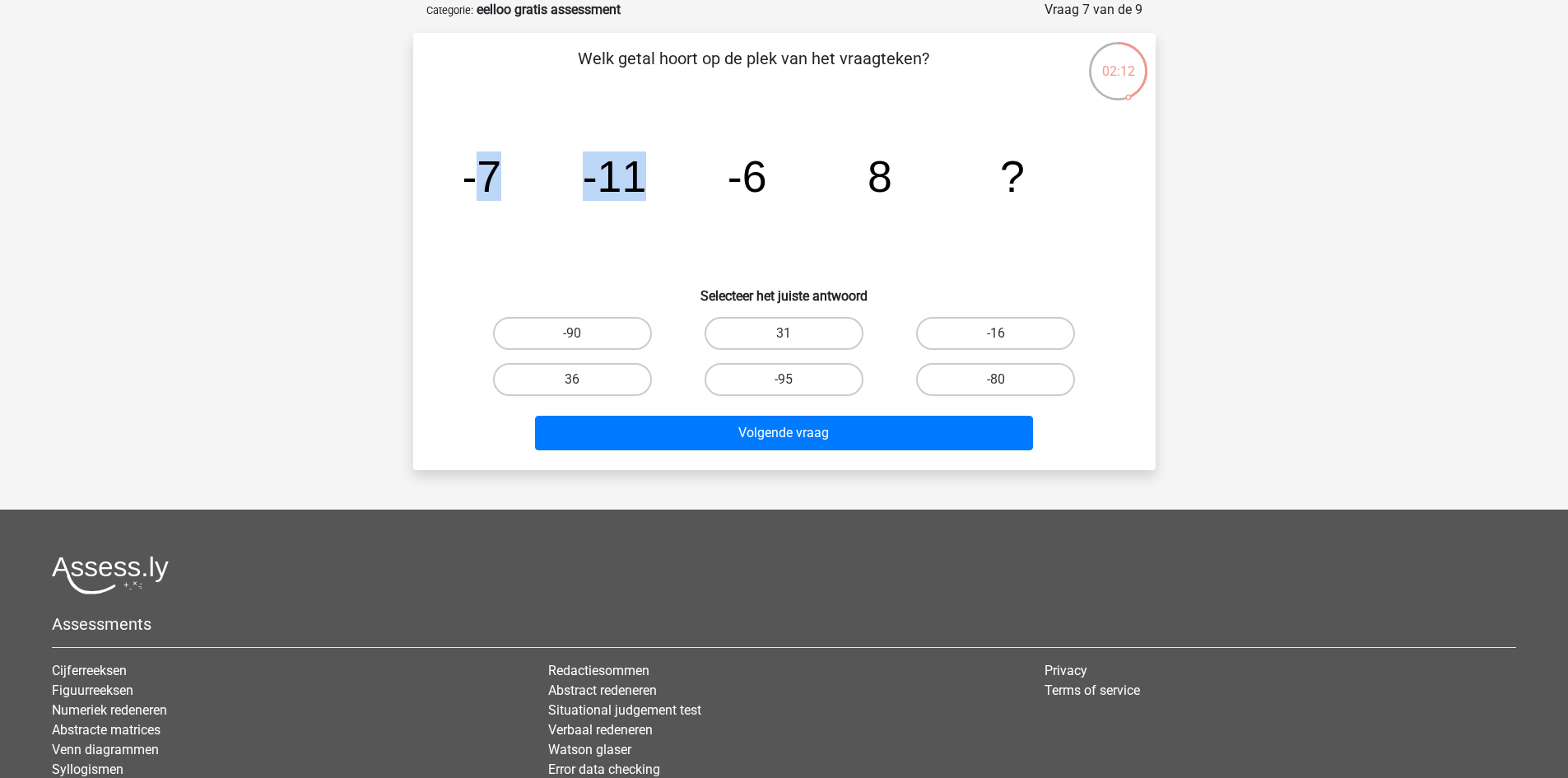
drag, startPoint x: 475, startPoint y: 171, endPoint x: 640, endPoint y: 184, distance: 165.5
click at [640, 184] on g "-7 -11 -6 8 ?" at bounding box center [743, 176] width 563 height 49
click at [650, 183] on icon "image/svg+xml -7 -11 -6 8 ?" at bounding box center [784, 192] width 663 height 167
click at [736, 176] on tspan "-6" at bounding box center [746, 176] width 39 height 49
click at [572, 186] on icon "image/svg+xml -7 -11 -6 8 ?" at bounding box center [784, 192] width 663 height 167
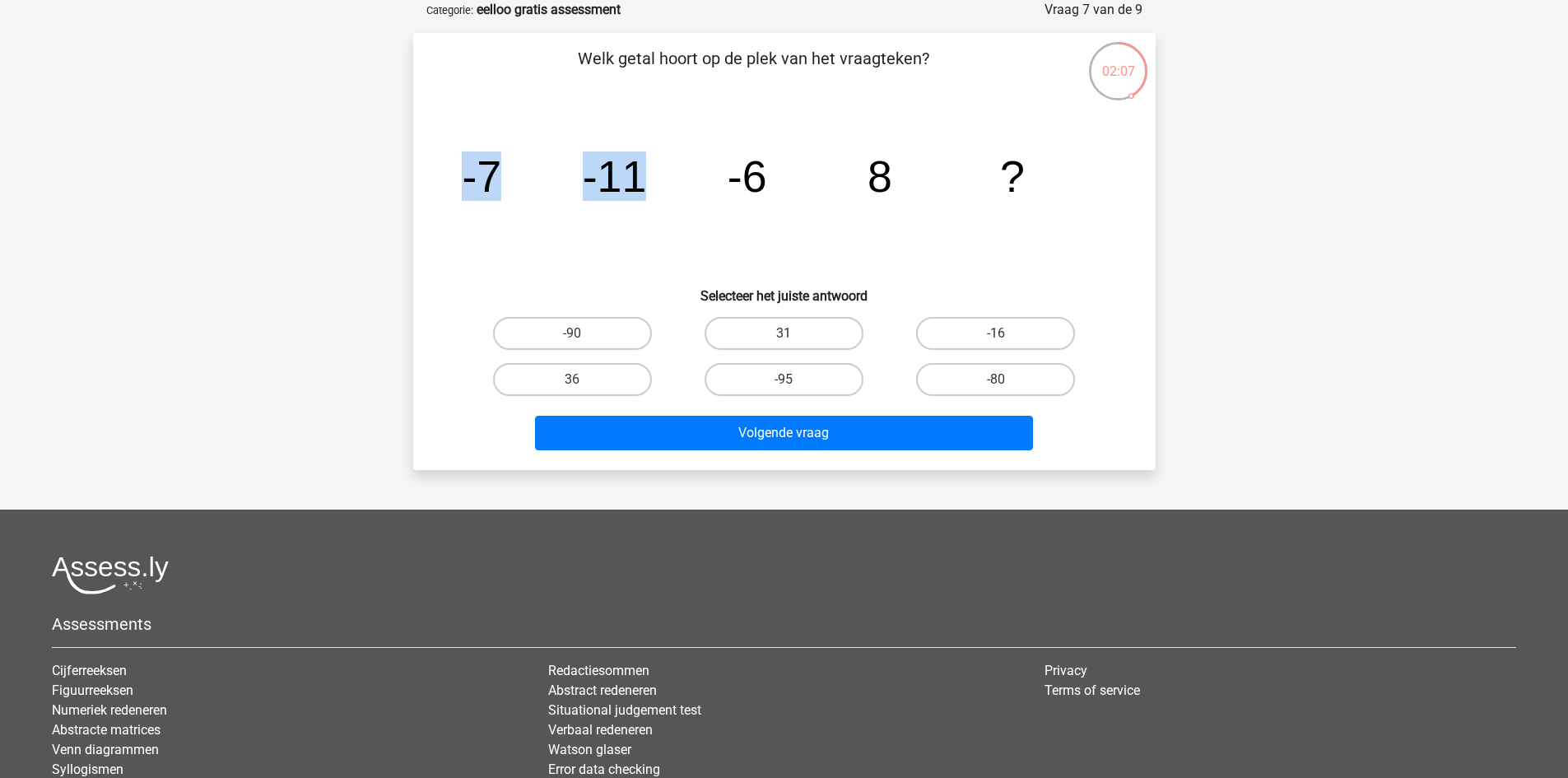
drag, startPoint x: 468, startPoint y: 176, endPoint x: 639, endPoint y: 175, distance: 171.0
click at [639, 175] on g "-7 -11 -6 8 ?" at bounding box center [743, 176] width 563 height 49
click at [542, 183] on icon "image/svg+xml -7 -11 -6 8 ?" at bounding box center [784, 192] width 663 height 167
drag, startPoint x: 589, startPoint y: 174, endPoint x: 810, endPoint y: 178, distance: 221.0
click at [810, 178] on icon "image/svg+xml -7 -11 -6 8 ?" at bounding box center [784, 192] width 663 height 167
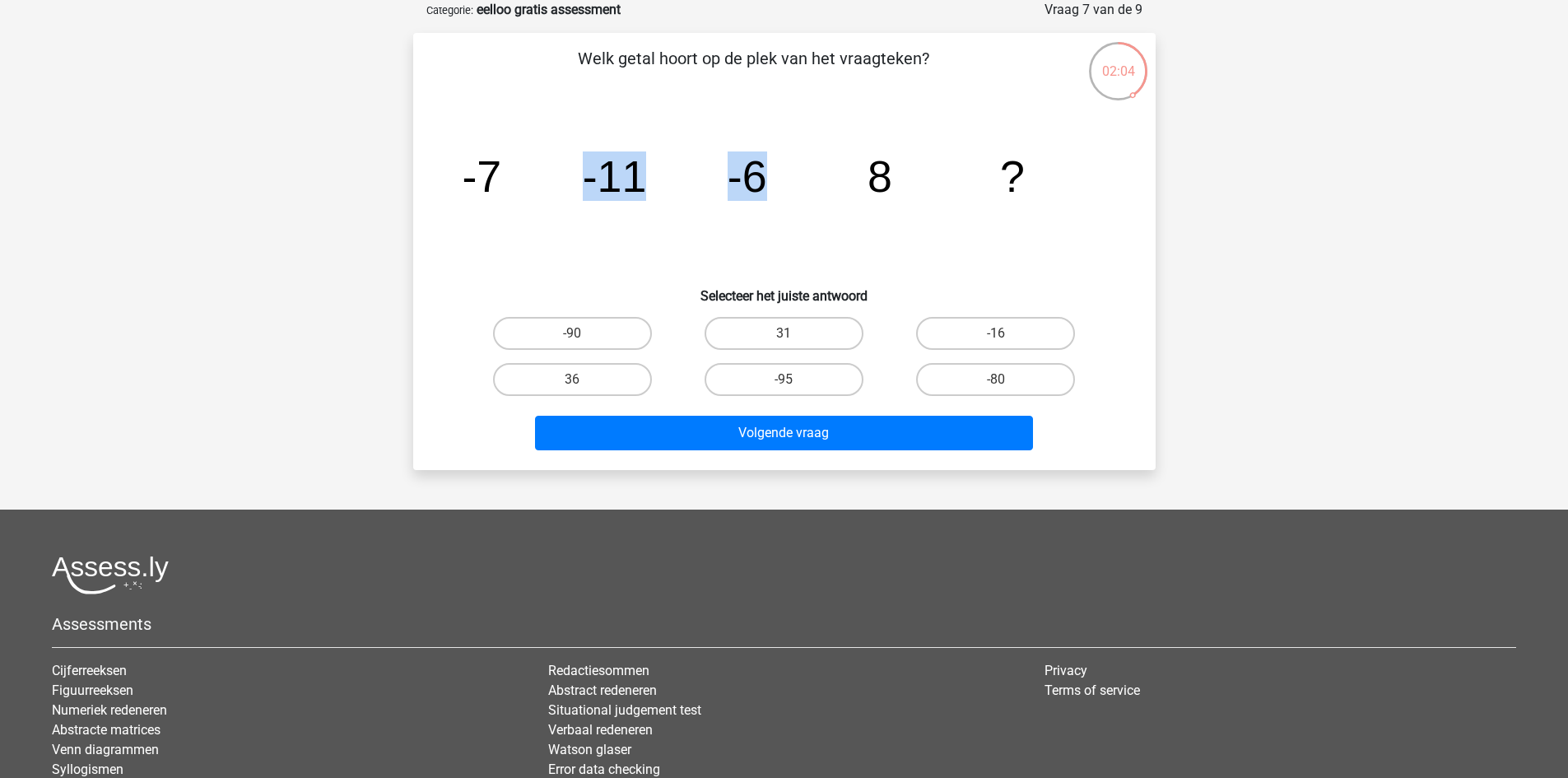
click at [746, 176] on tspan "-6" at bounding box center [746, 176] width 39 height 49
drag, startPoint x: 717, startPoint y: 177, endPoint x: 913, endPoint y: 175, distance: 196.0
click at [913, 175] on icon "image/svg+xml -7 -11 -6 8 ?" at bounding box center [784, 192] width 663 height 167
click at [820, 341] on label "31" at bounding box center [783, 334] width 158 height 33
click at [794, 341] on input "31" at bounding box center [789, 339] width 11 height 11
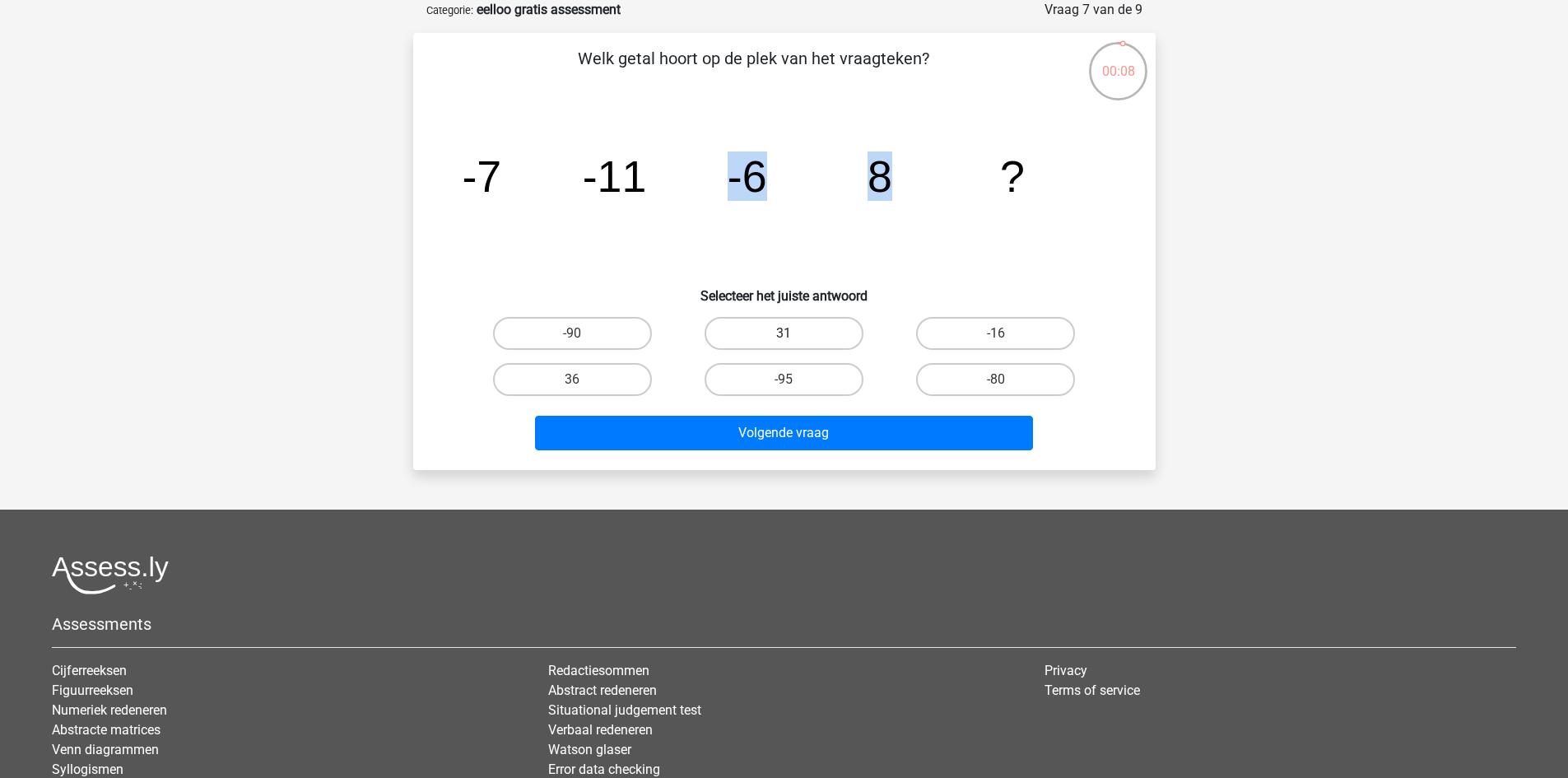
radio input "true"
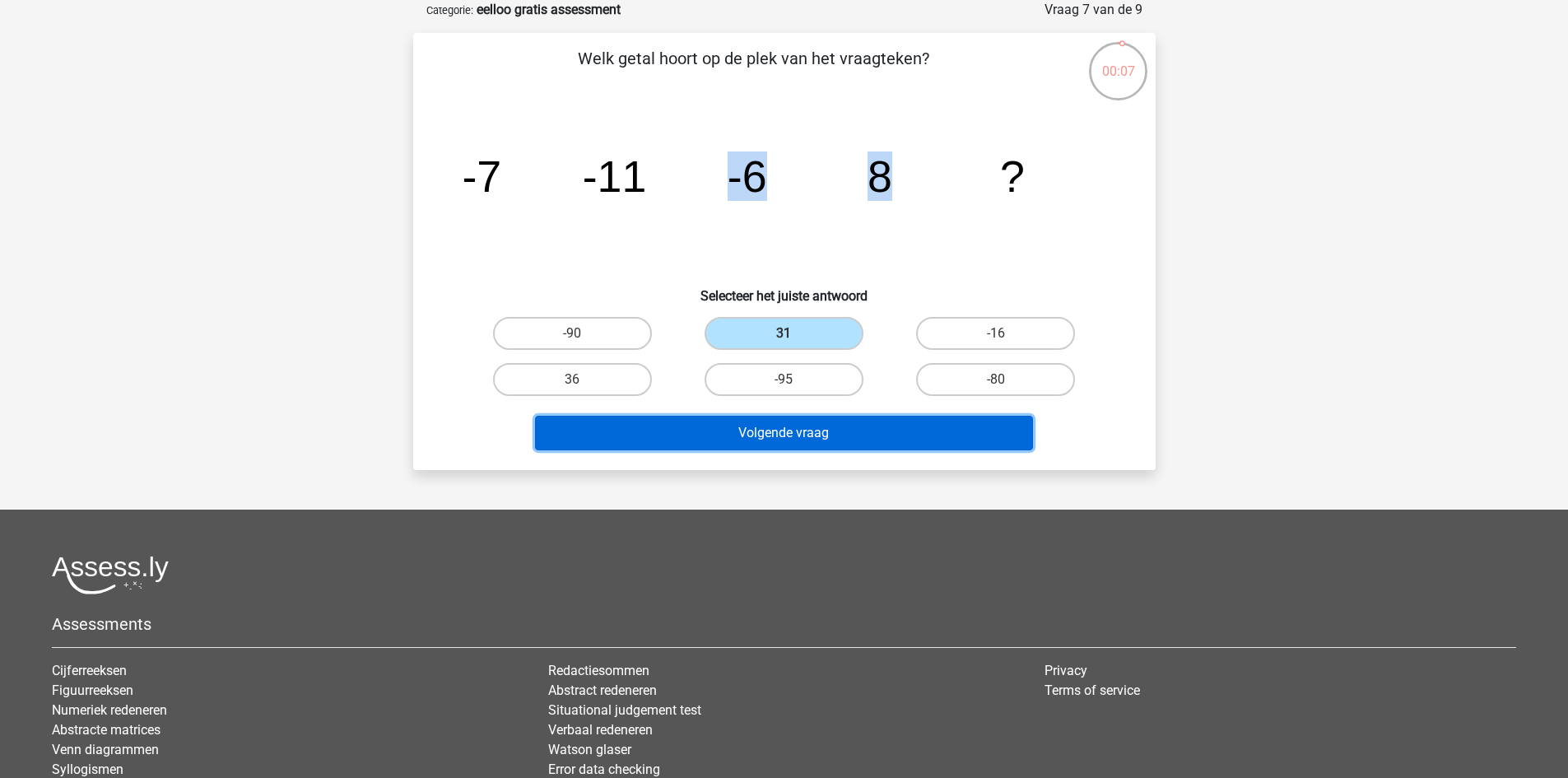
click at [882, 434] on button "Volgende vraag" at bounding box center [784, 433] width 498 height 35
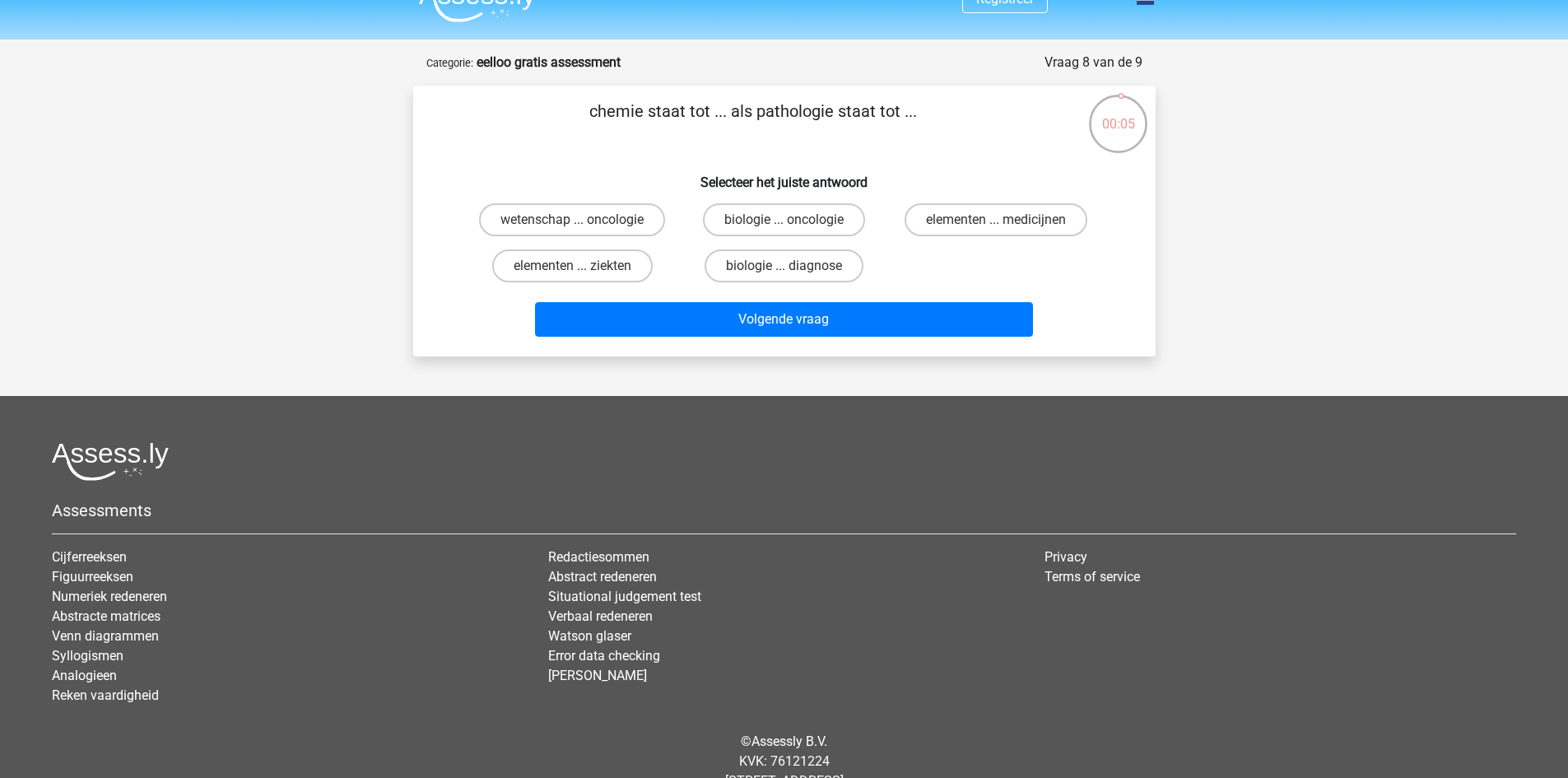
scroll to position [0, 0]
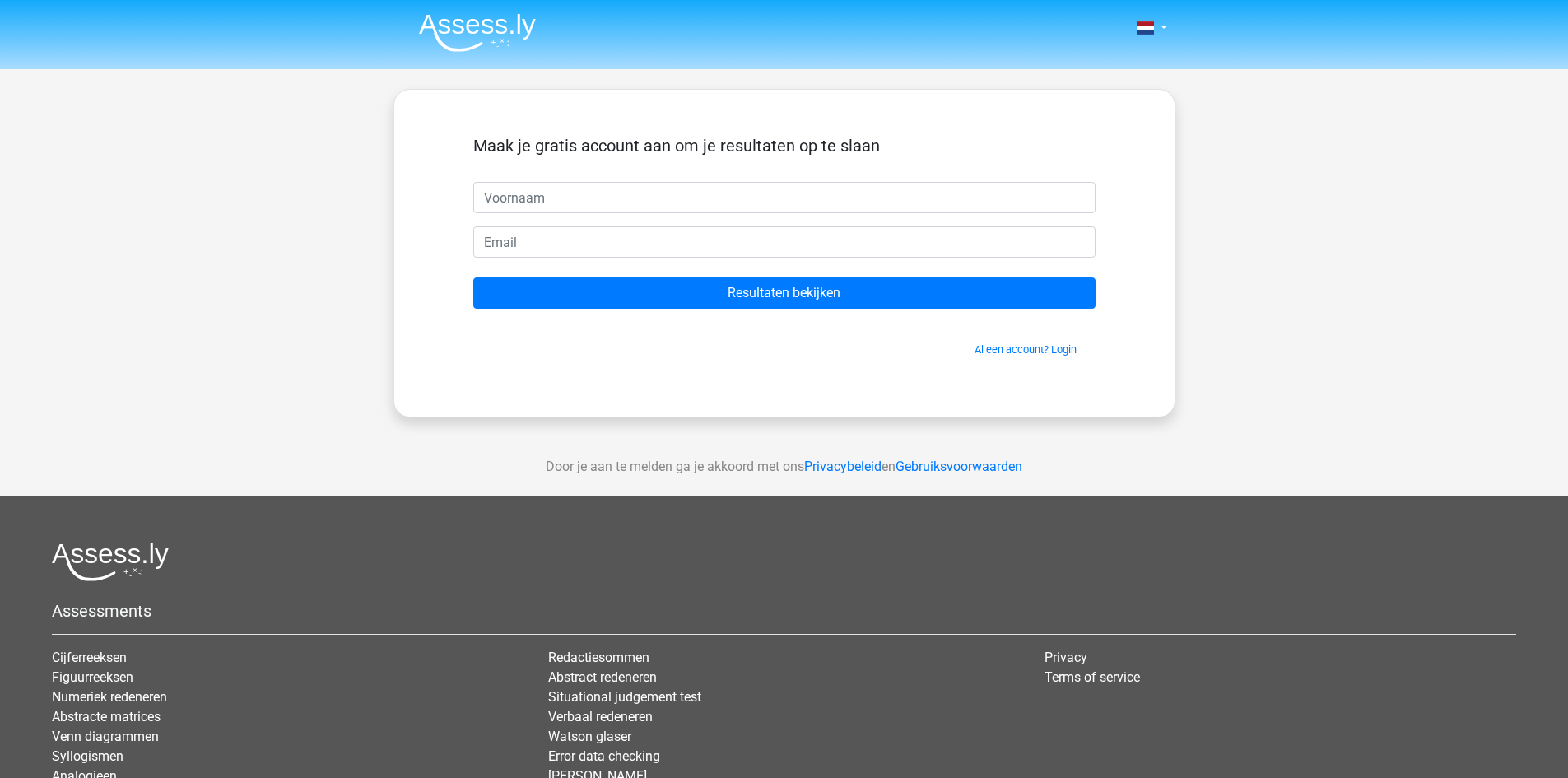
click at [798, 189] on input "text" at bounding box center [785, 198] width 623 height 31
type input "Floris"
click at [580, 245] on input "email" at bounding box center [785, 242] width 623 height 31
type input "florisvdh10@gmail.com"
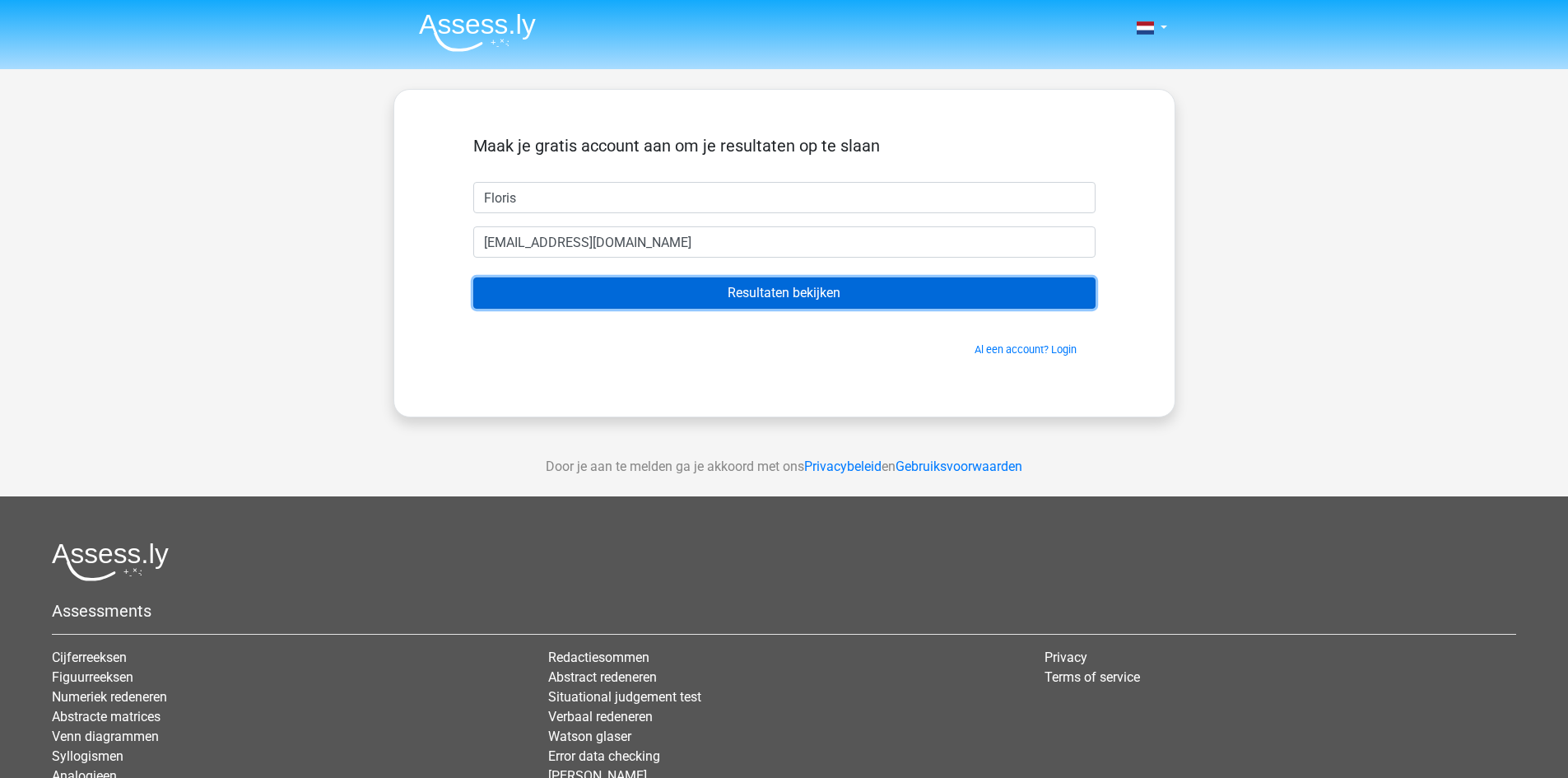
click at [750, 290] on input "Resultaten bekijken" at bounding box center [785, 293] width 623 height 31
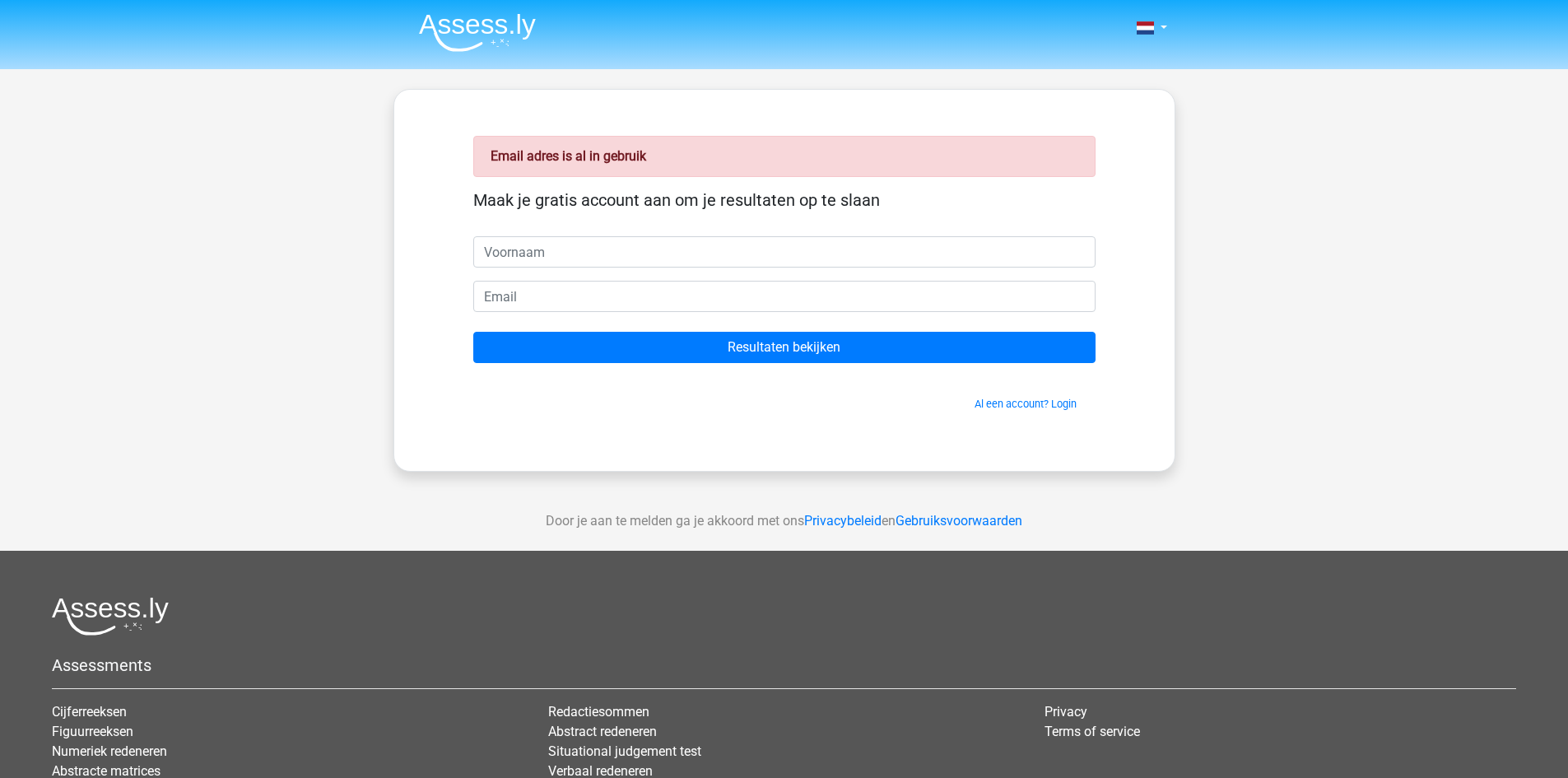
click at [557, 259] on input "text" at bounding box center [785, 252] width 623 height 31
type input "Floris"
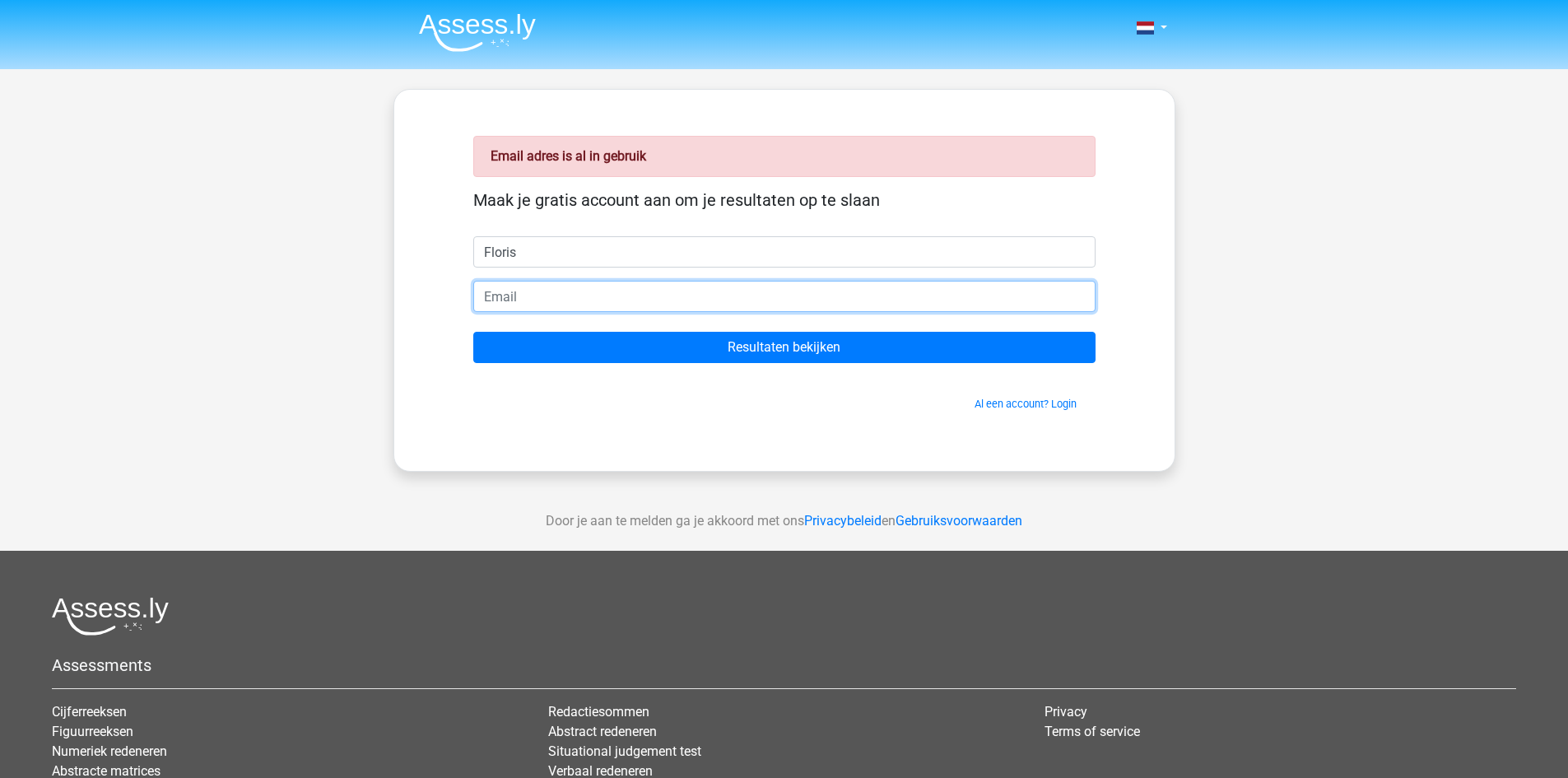
click at [581, 295] on input "email" at bounding box center [785, 297] width 623 height 31
type input "[EMAIL_ADDRESS][DOMAIN_NAME]"
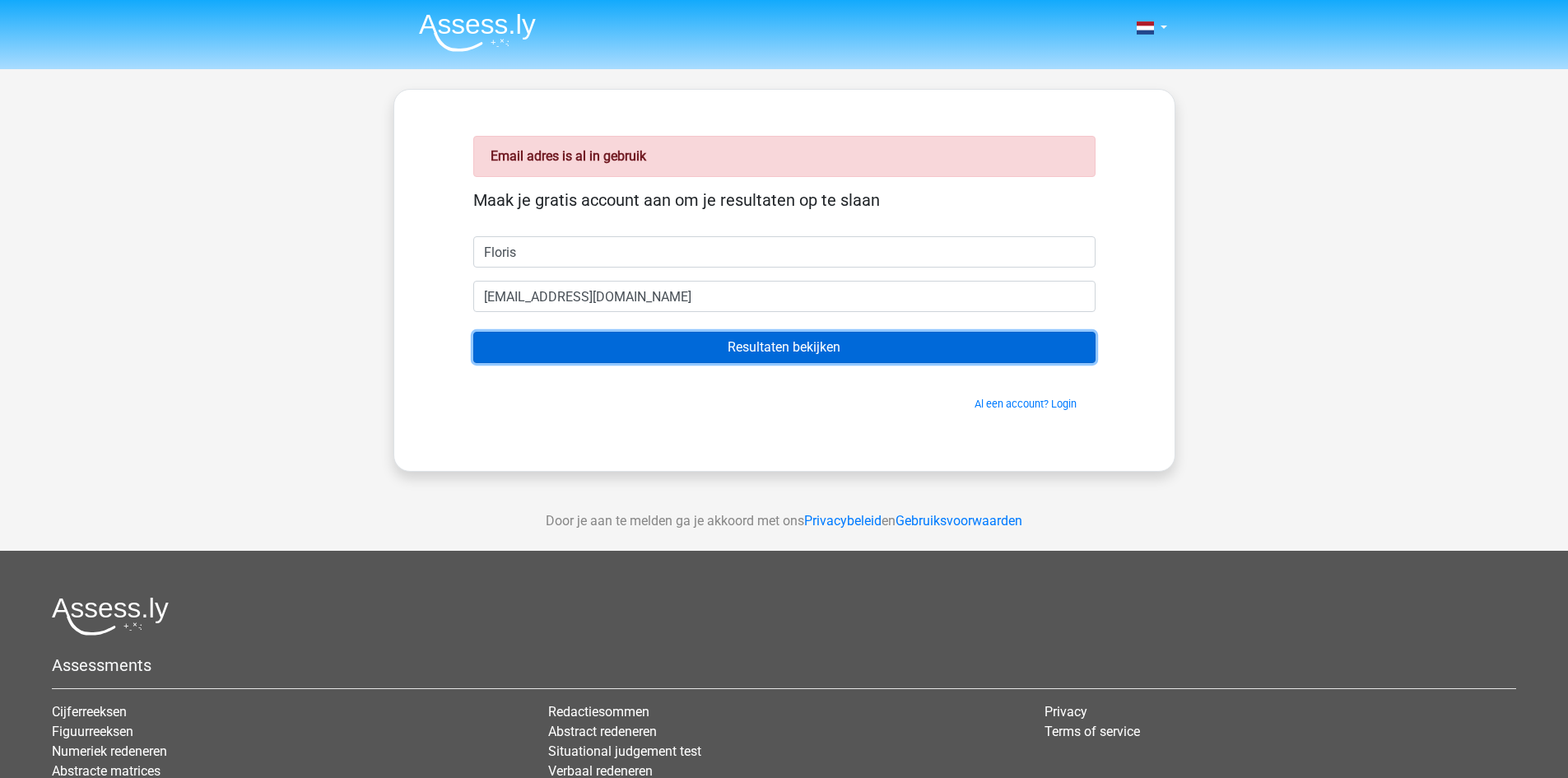
click at [666, 353] on input "Resultaten bekijken" at bounding box center [785, 347] width 623 height 31
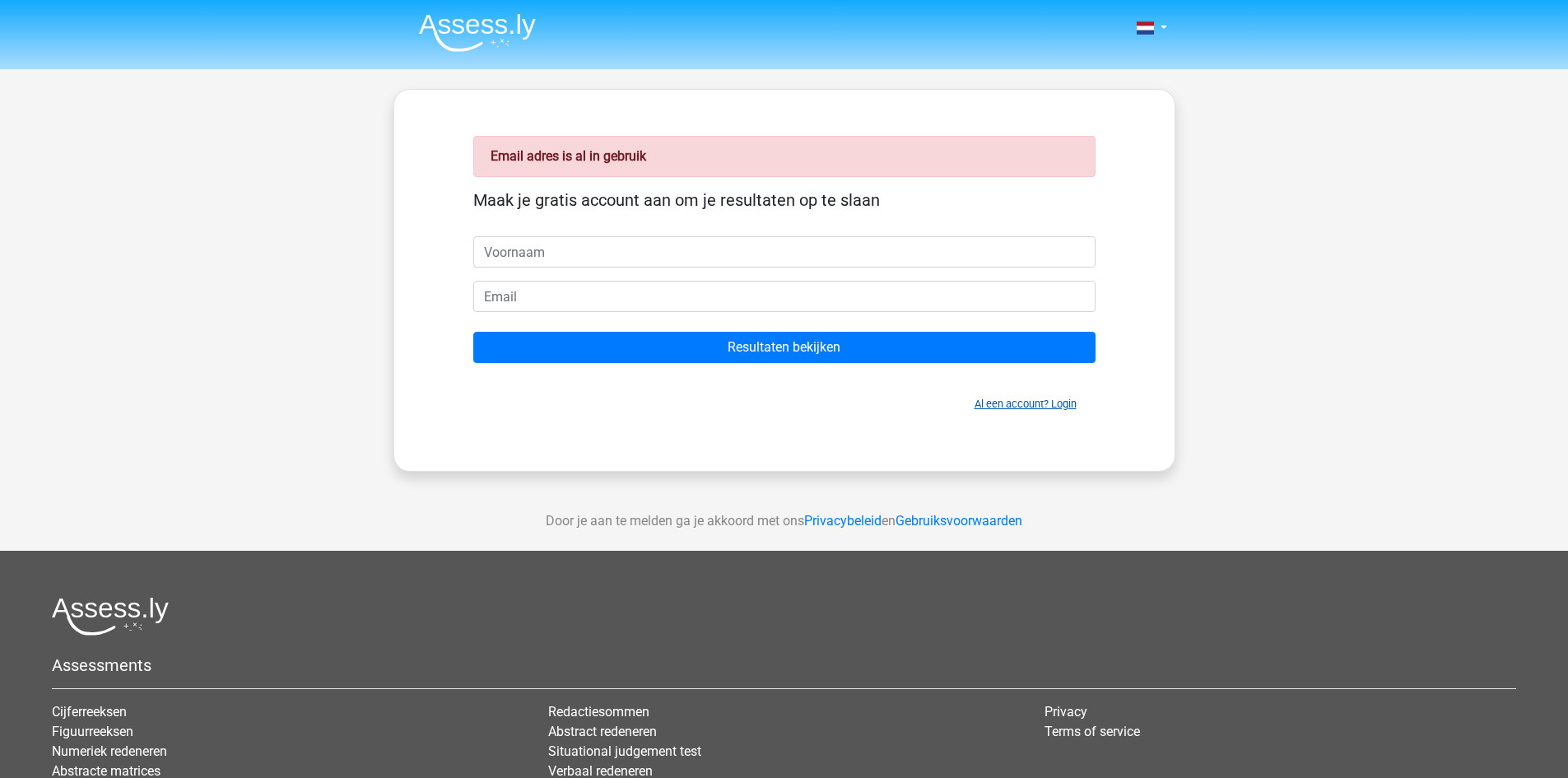
click at [1017, 407] on link "Al een account? Login" at bounding box center [1025, 403] width 102 height 12
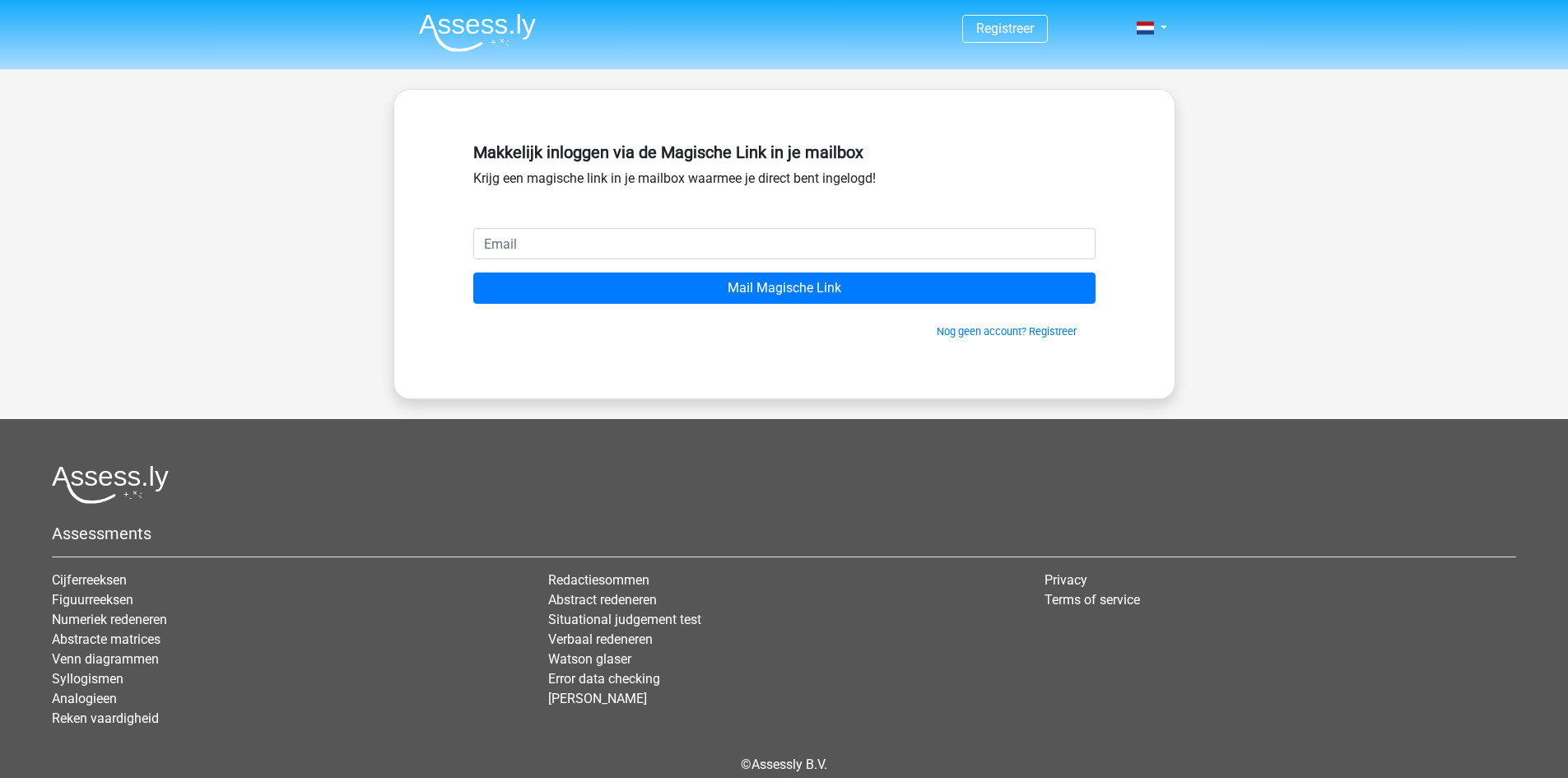
click at [609, 247] on input "email" at bounding box center [785, 244] width 623 height 31
type input "[EMAIL_ADDRESS][DOMAIN_NAME]"
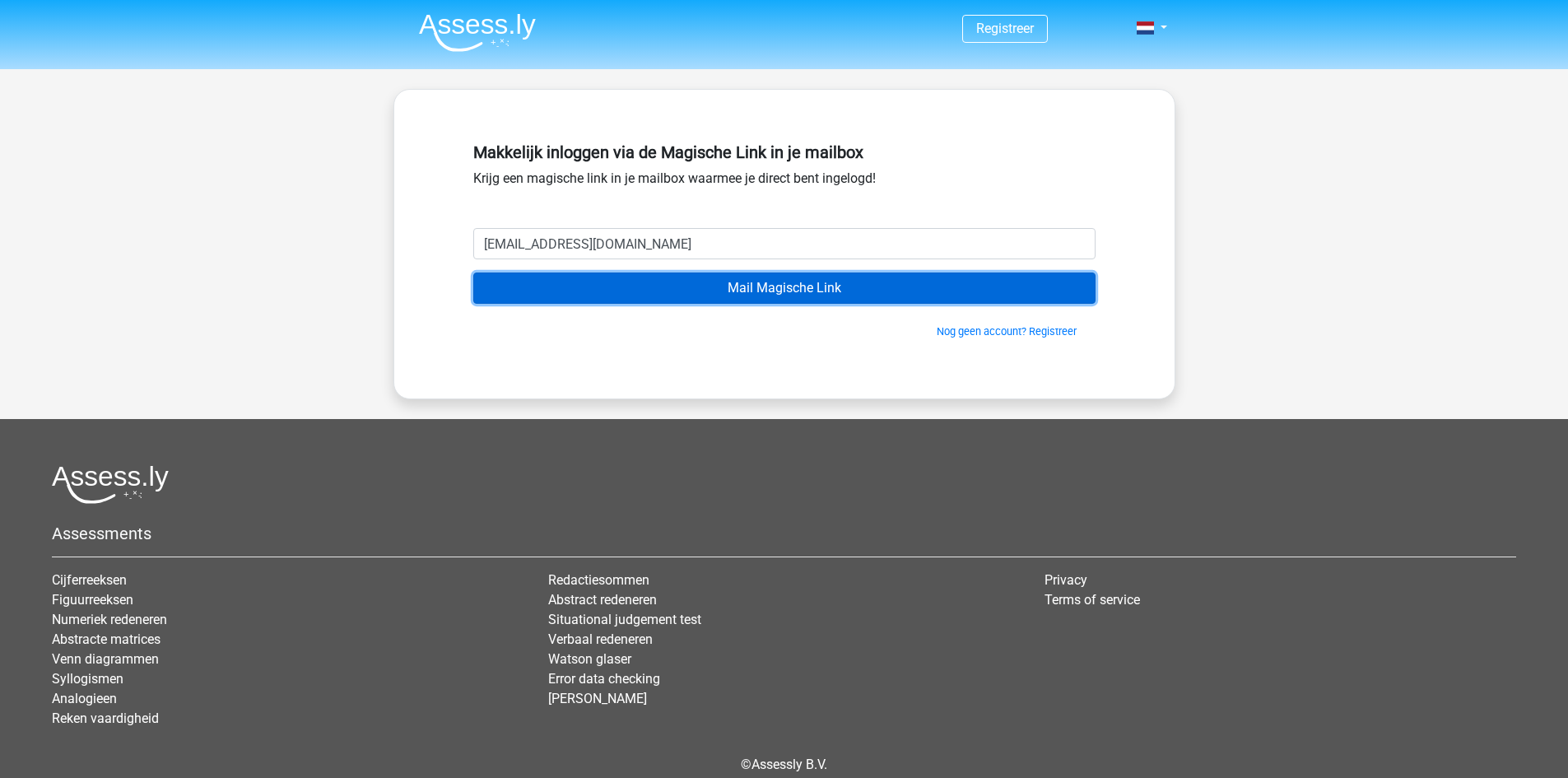
click at [672, 296] on input "Mail Magische Link" at bounding box center [785, 289] width 623 height 31
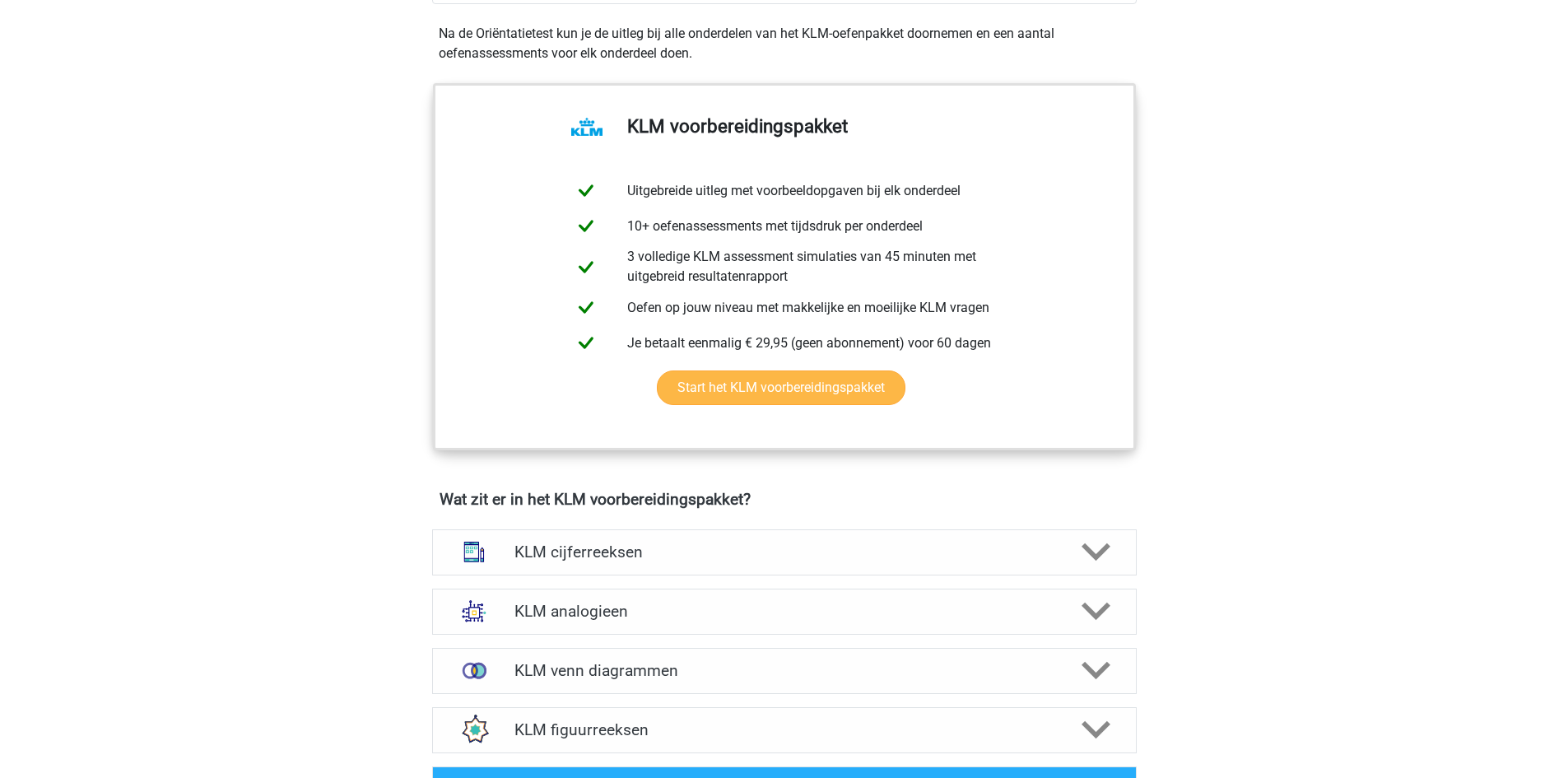
scroll to position [741, 0]
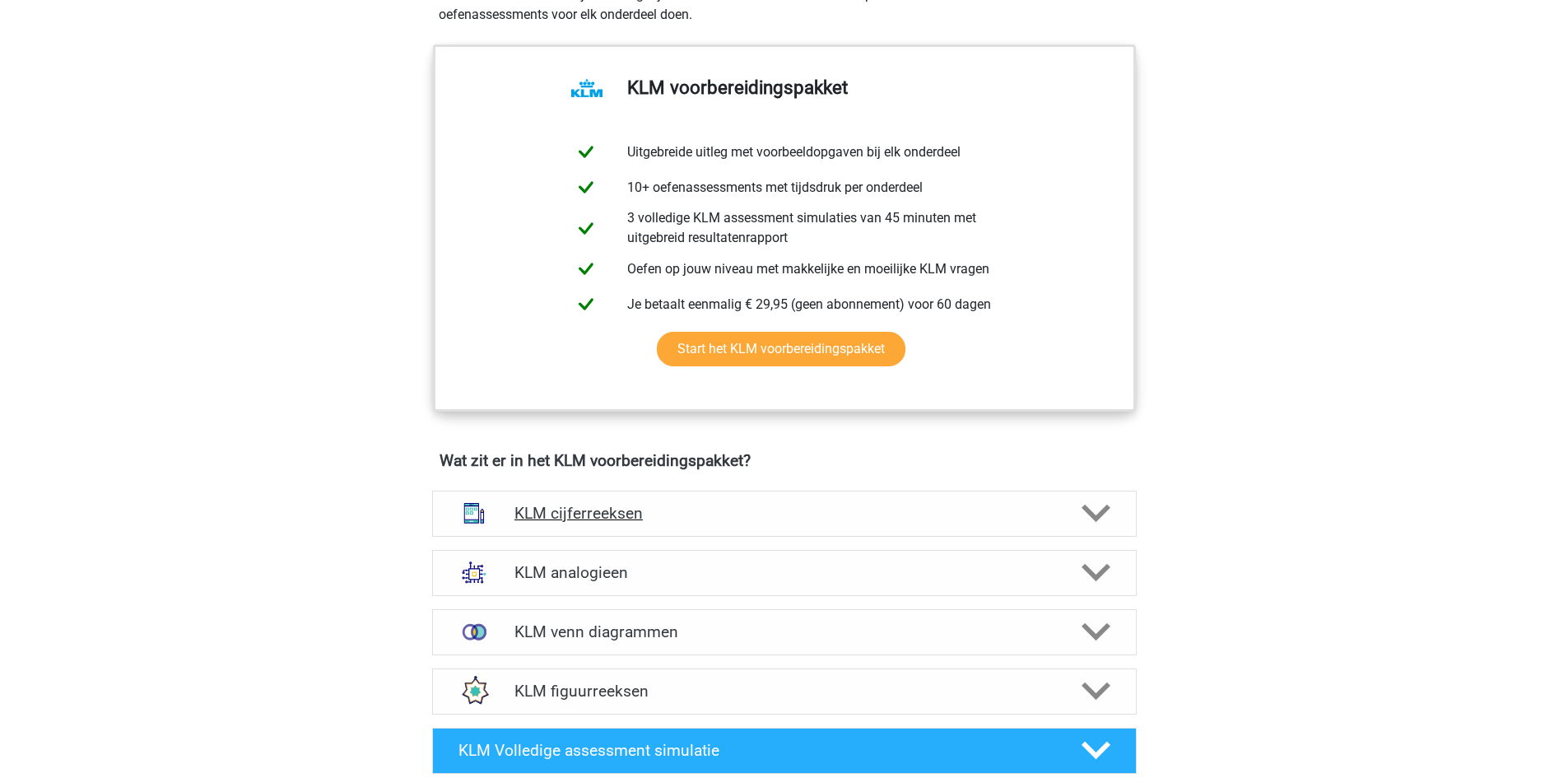
click at [537, 524] on div "KLM cijferreeksen" at bounding box center [784, 514] width 704 height 46
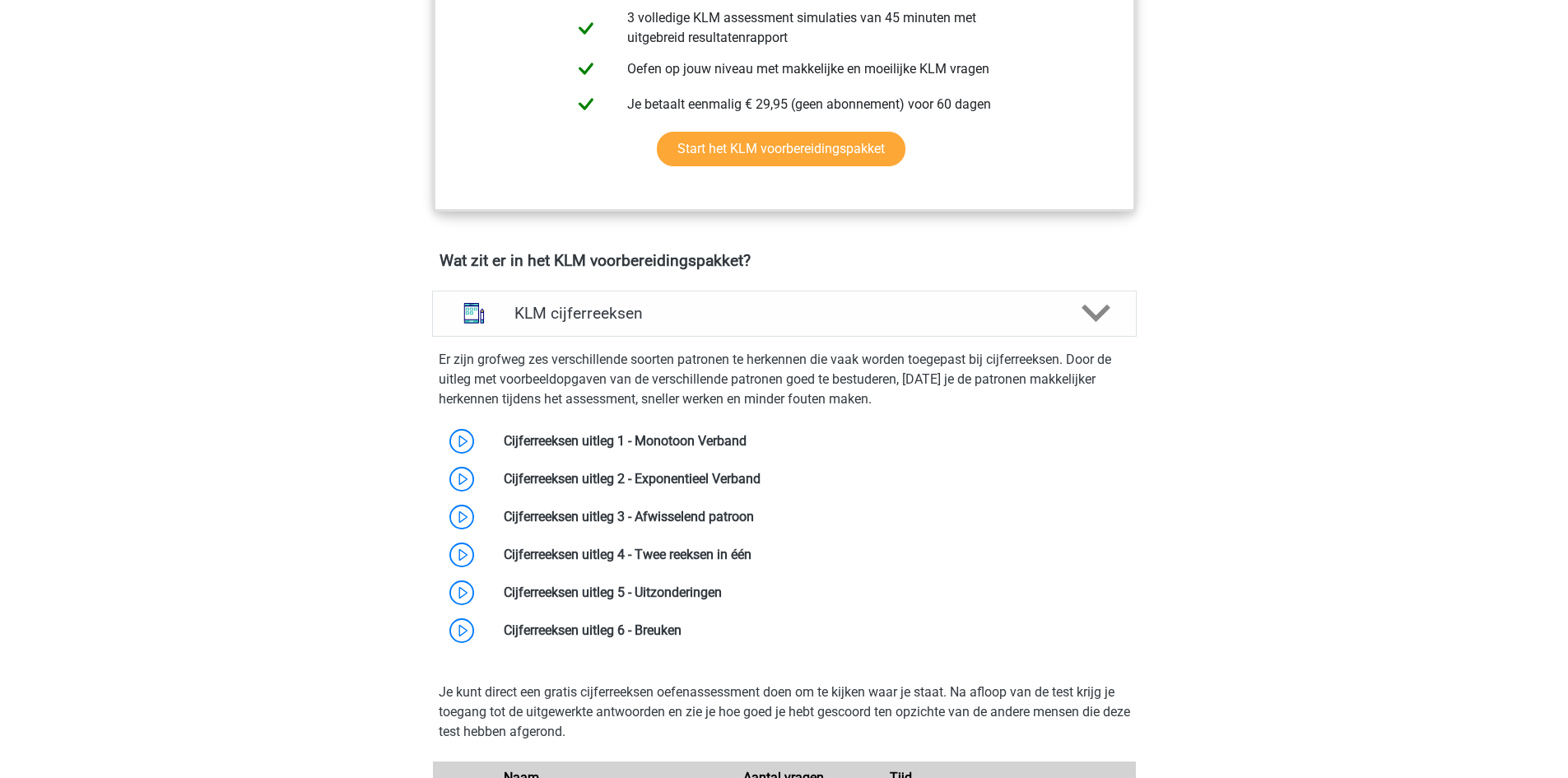
scroll to position [989, 0]
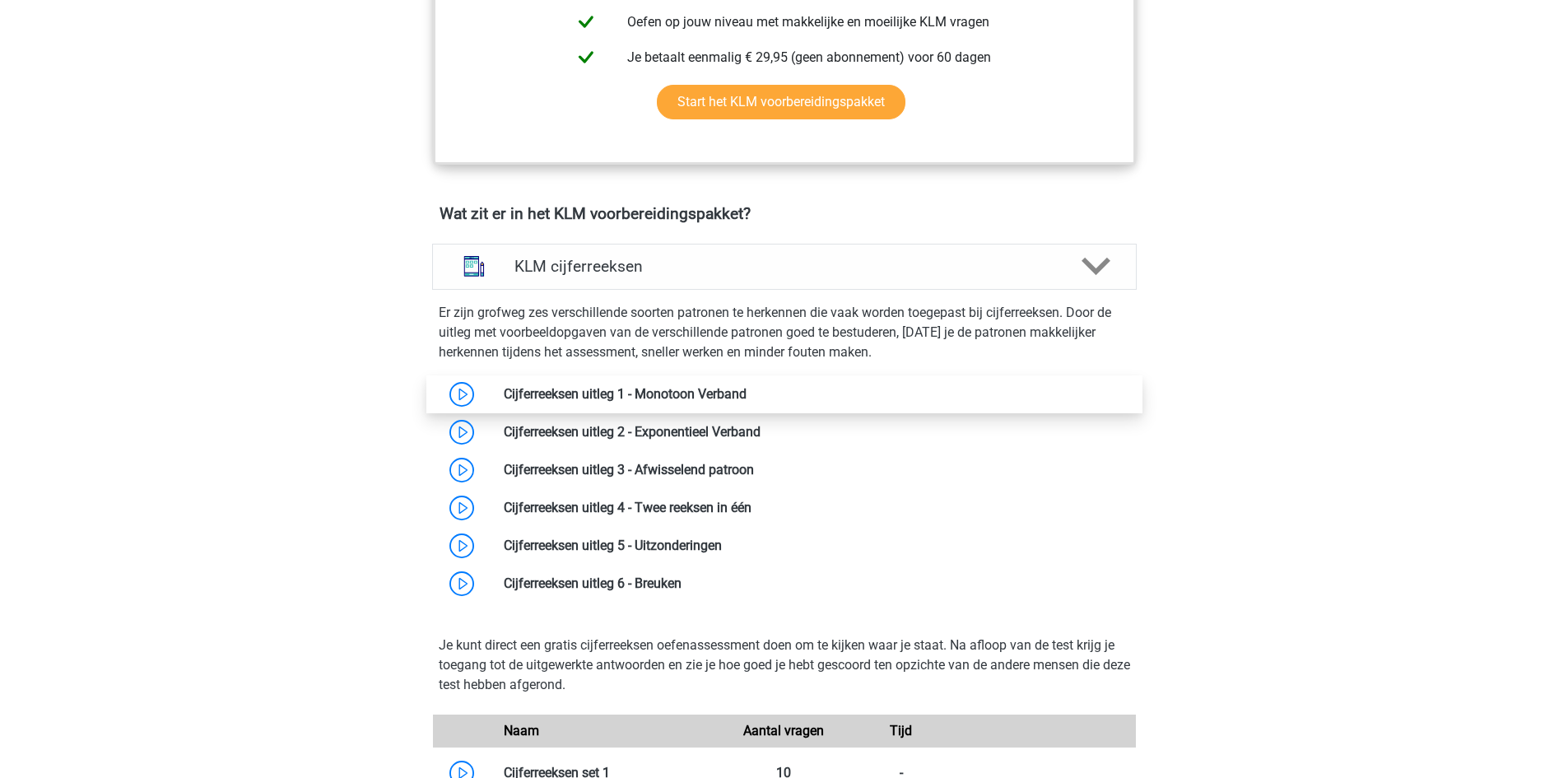
click at [746, 398] on link at bounding box center [746, 394] width 0 height 16
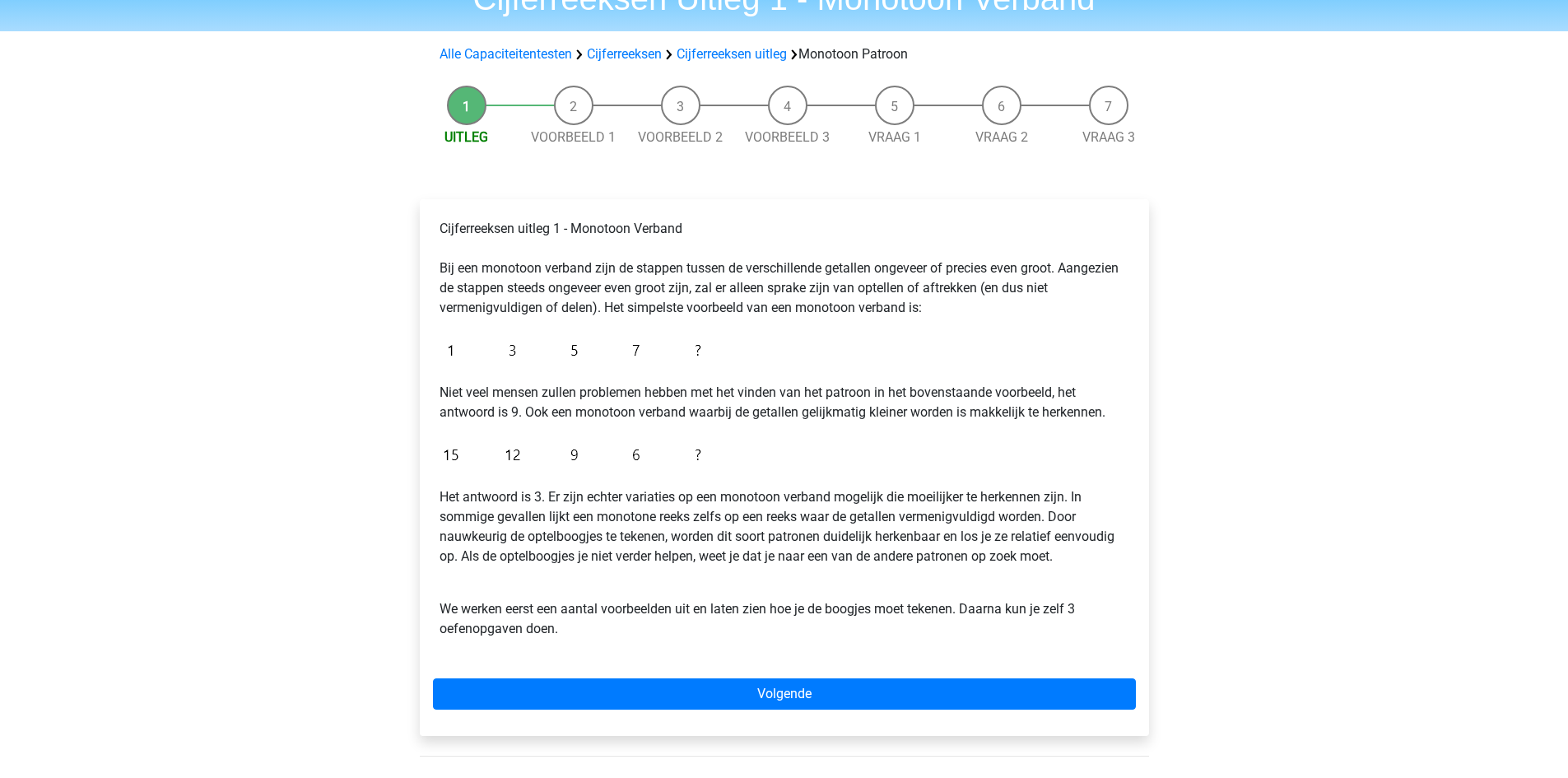
scroll to position [247, 0]
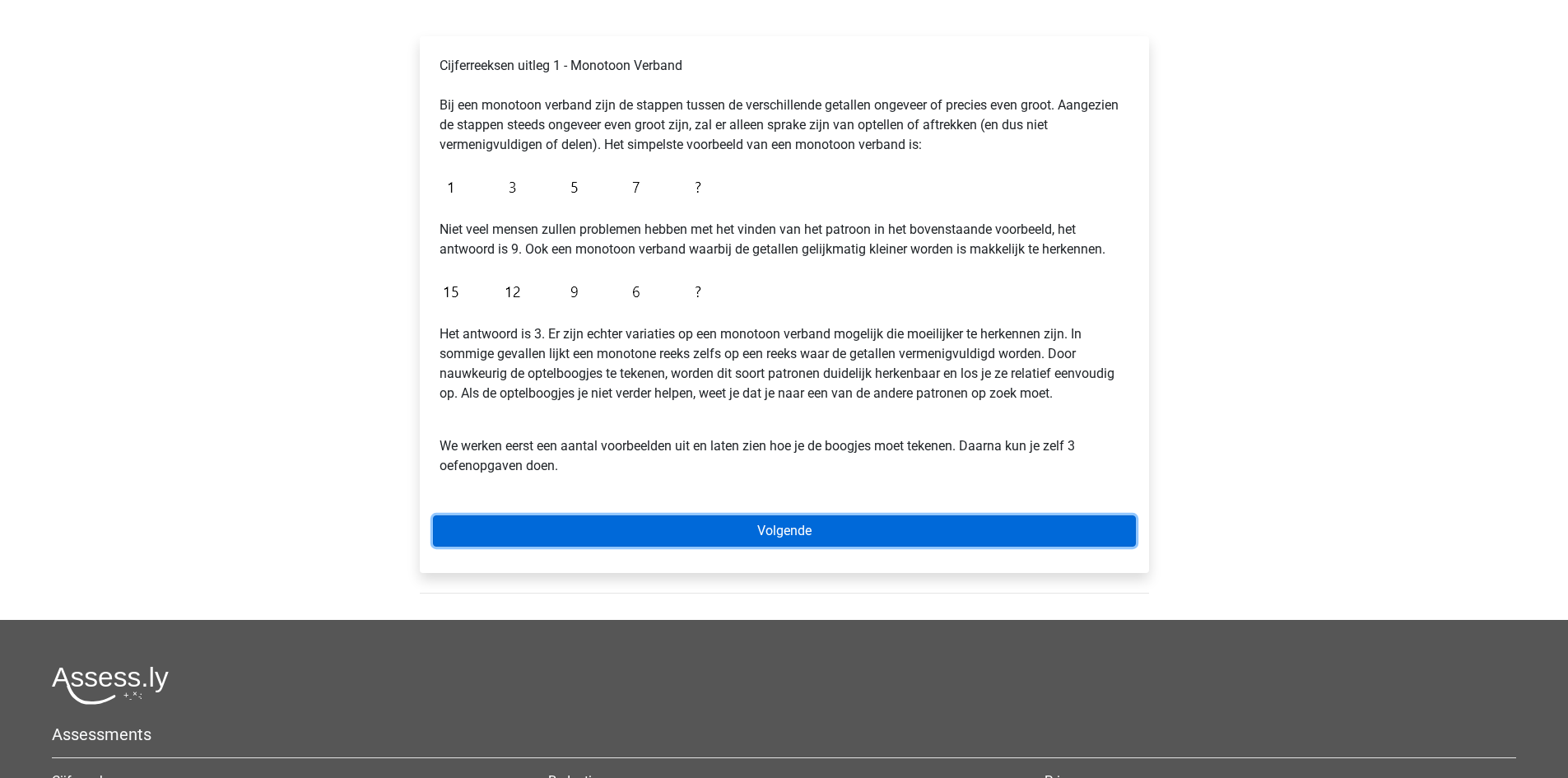
click at [654, 521] on link "Volgende" at bounding box center [785, 531] width 703 height 31
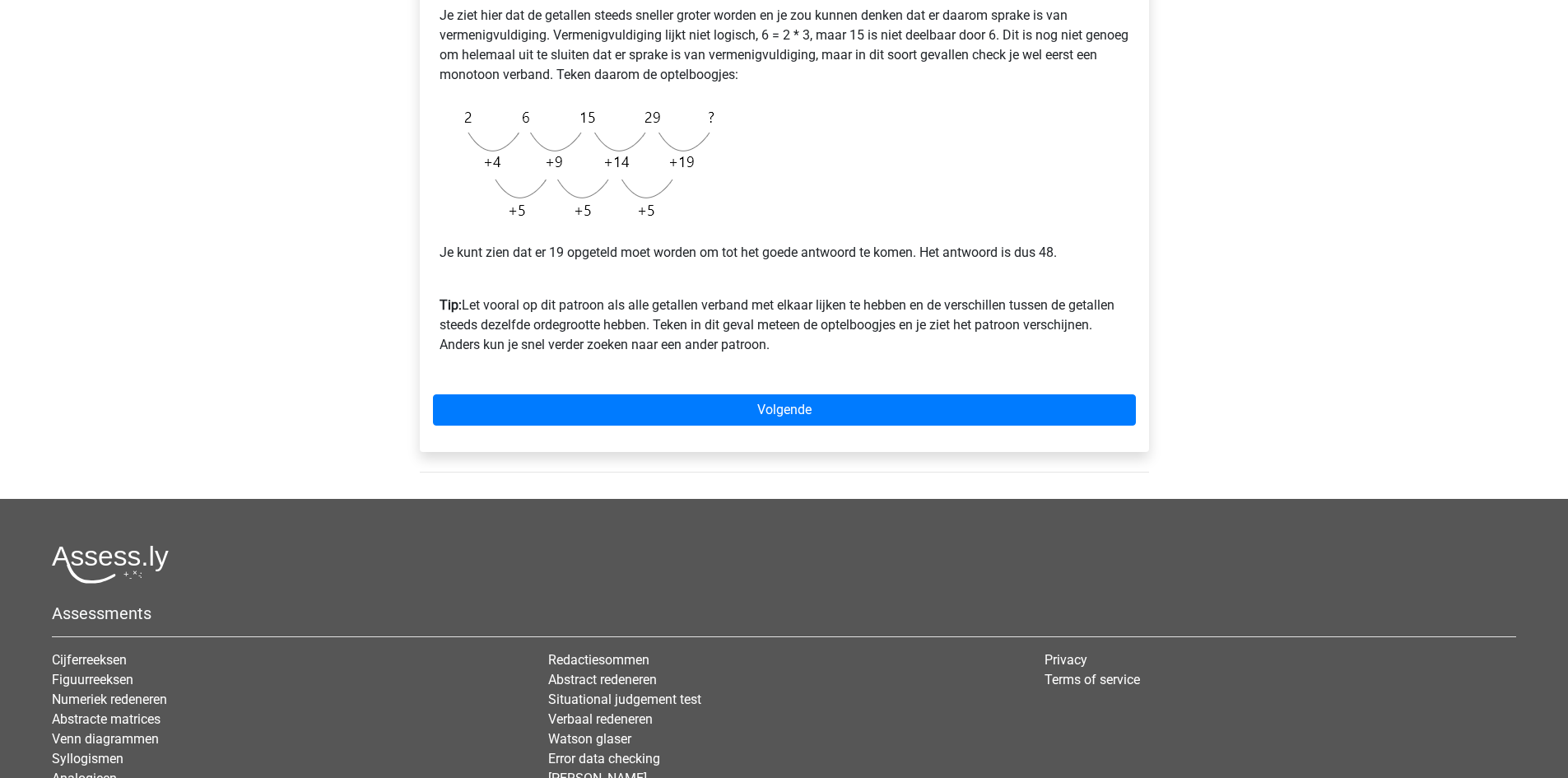
scroll to position [411, 0]
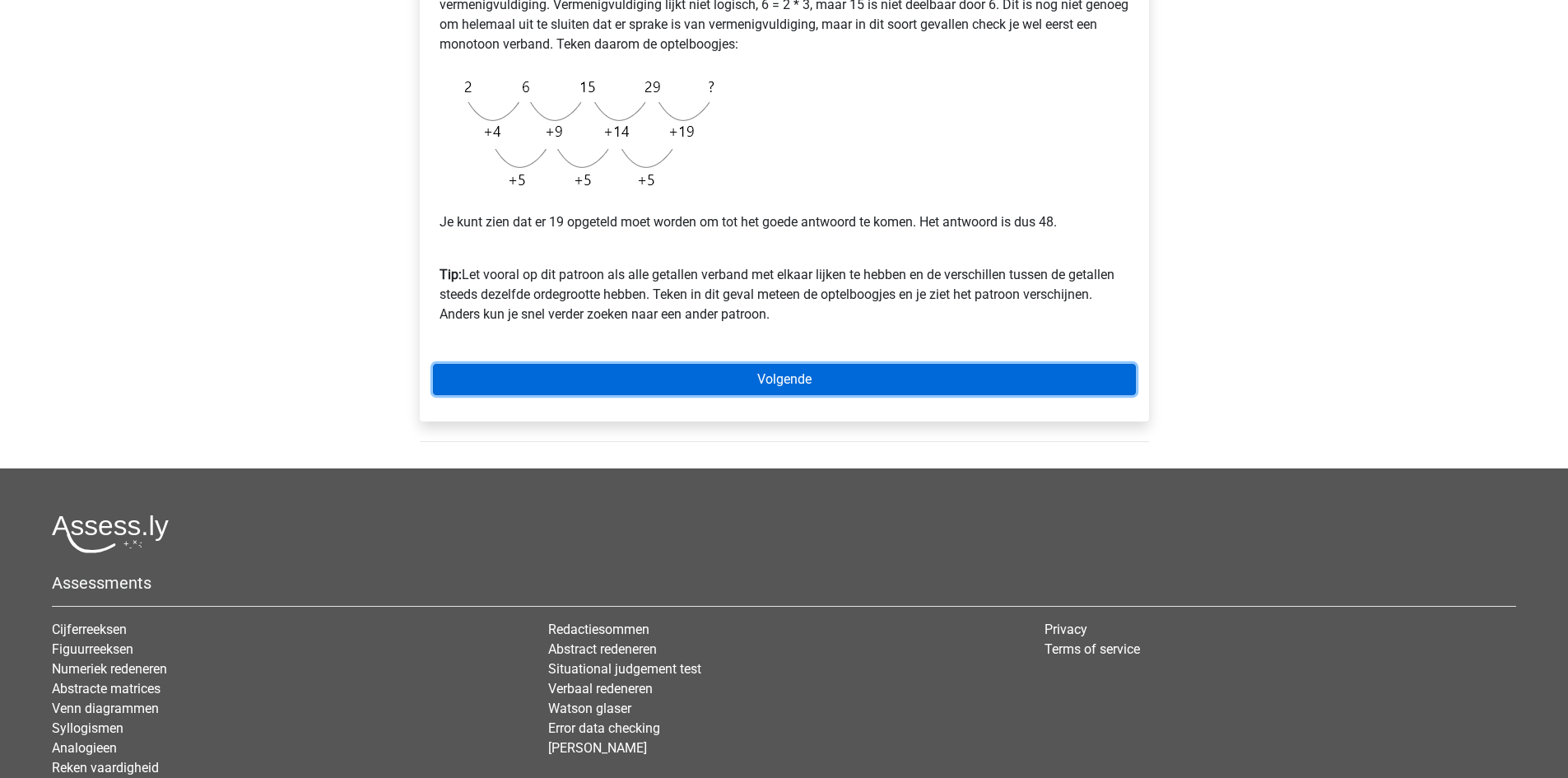
click at [572, 368] on link "Volgende" at bounding box center [785, 379] width 703 height 31
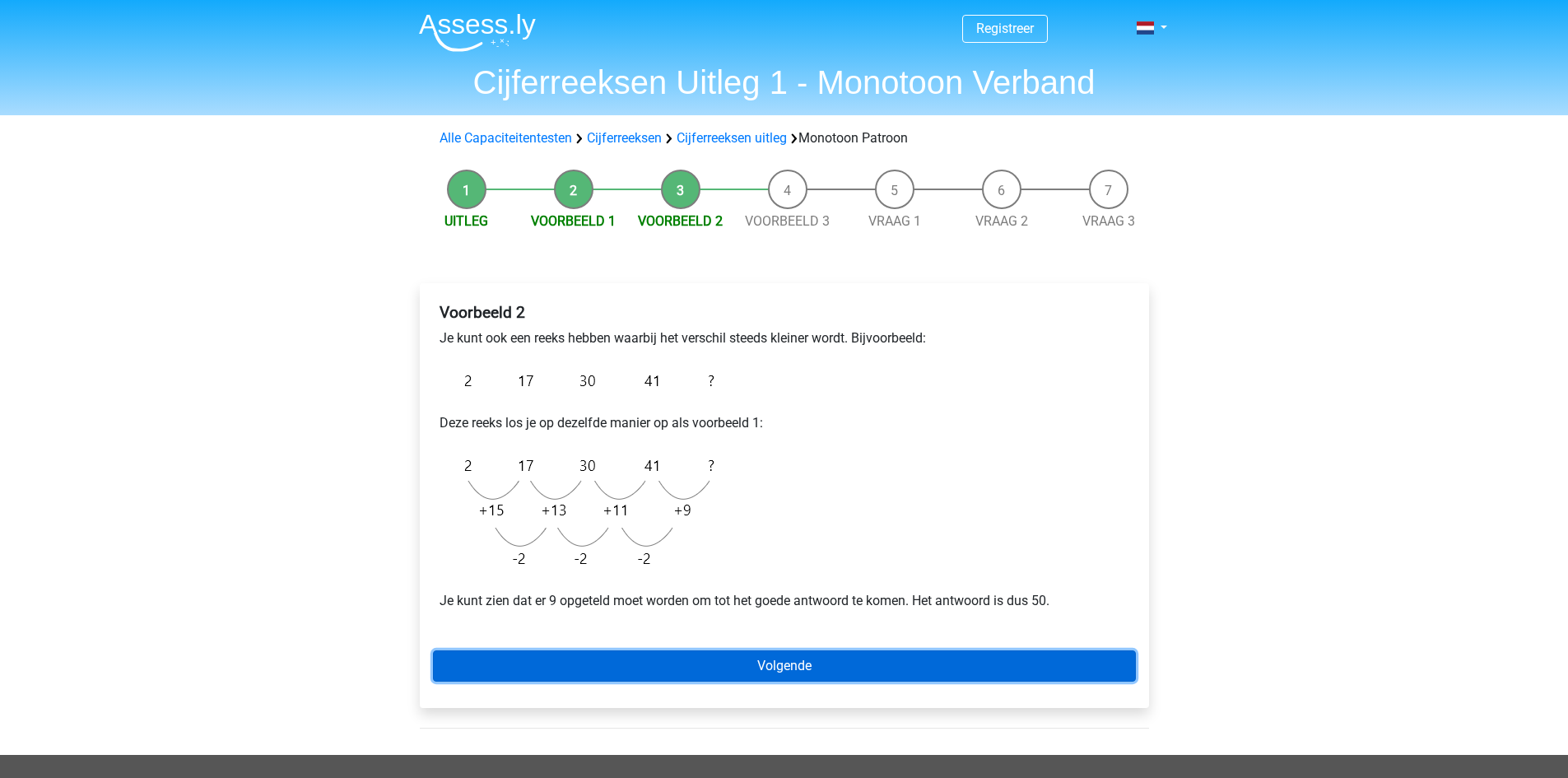
click at [801, 652] on link "Volgende" at bounding box center [785, 666] width 703 height 31
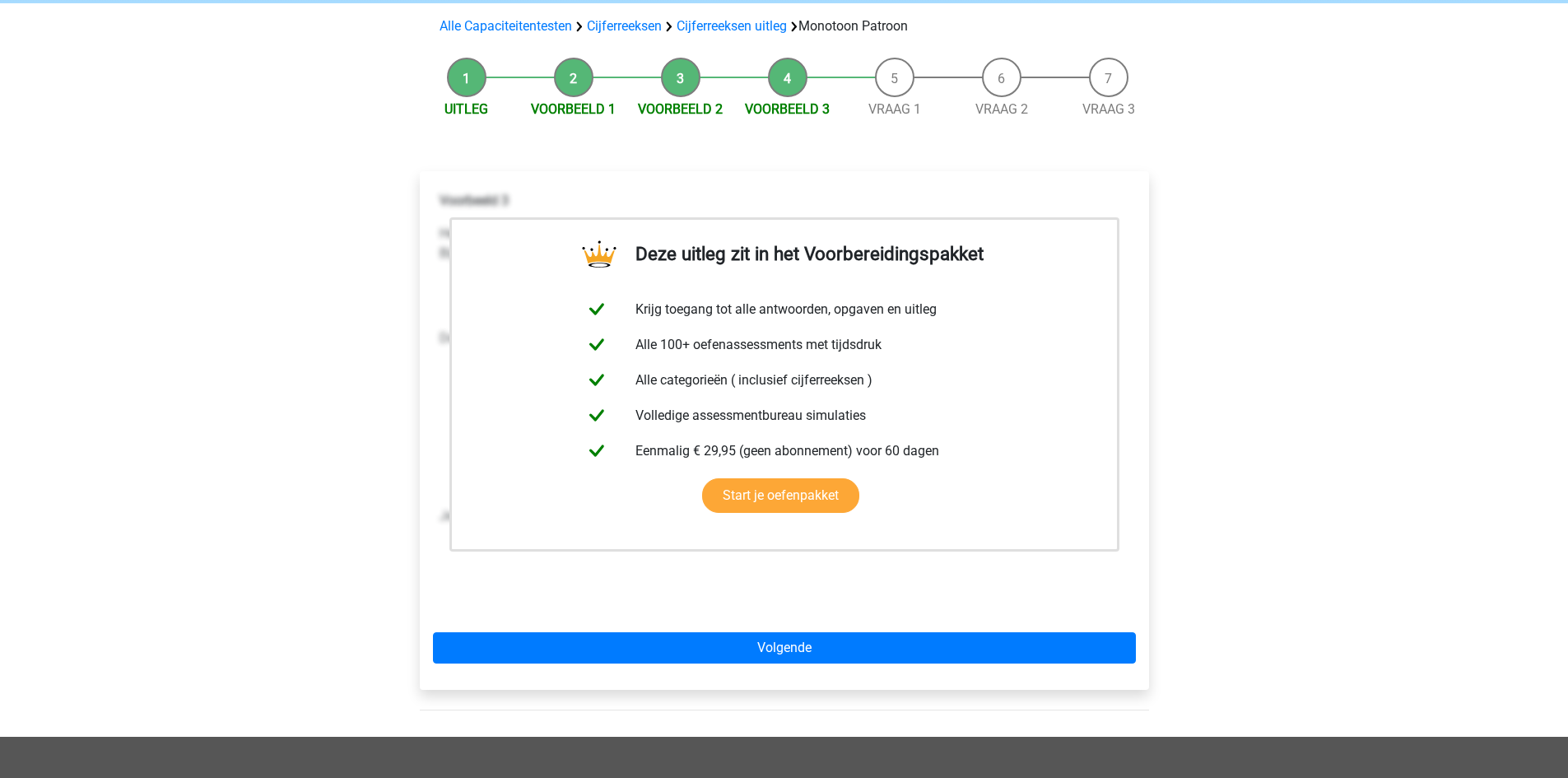
scroll to position [247, 0]
